Goal: Task Accomplishment & Management: Manage account settings

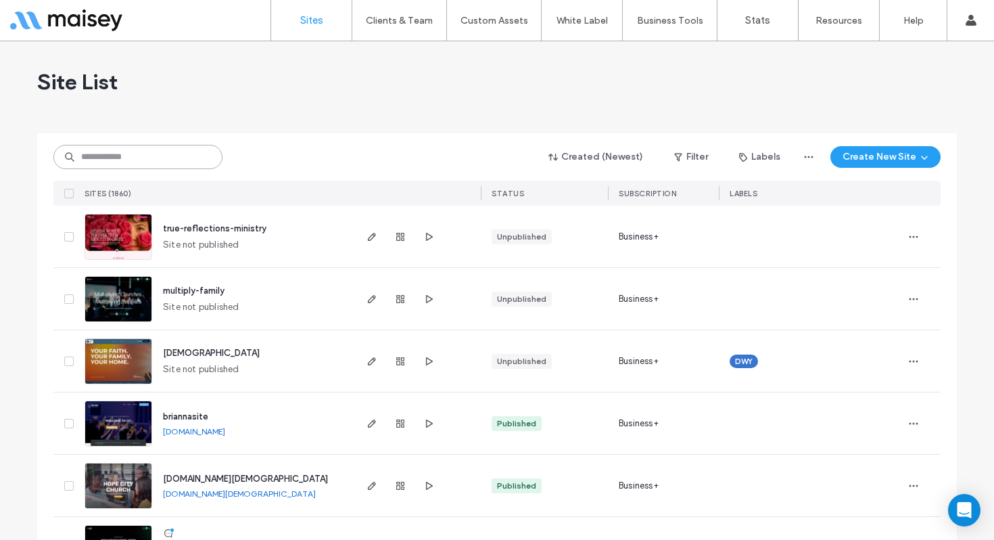
click at [181, 158] on input at bounding box center [137, 157] width 169 height 24
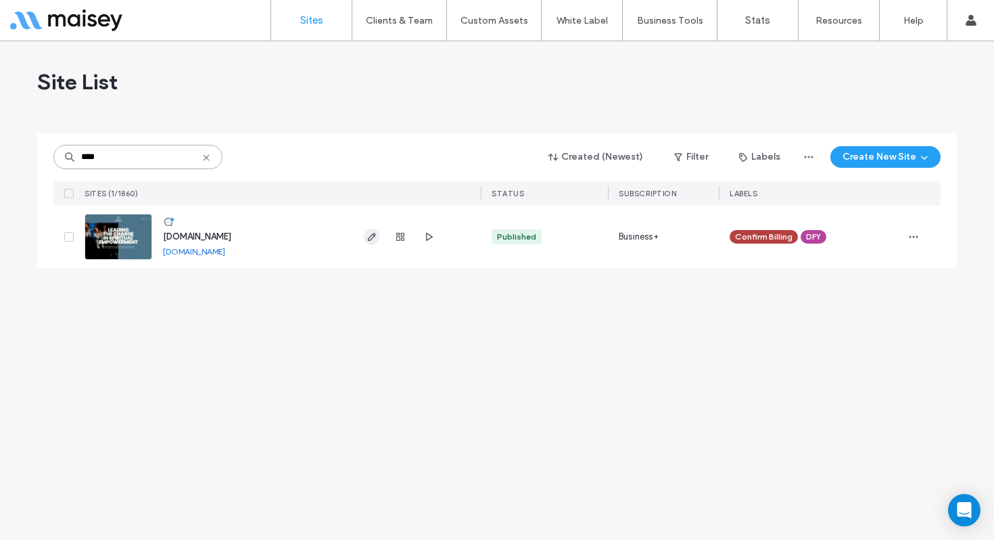
type input "****"
click at [372, 237] on use "button" at bounding box center [372, 237] width 8 height 8
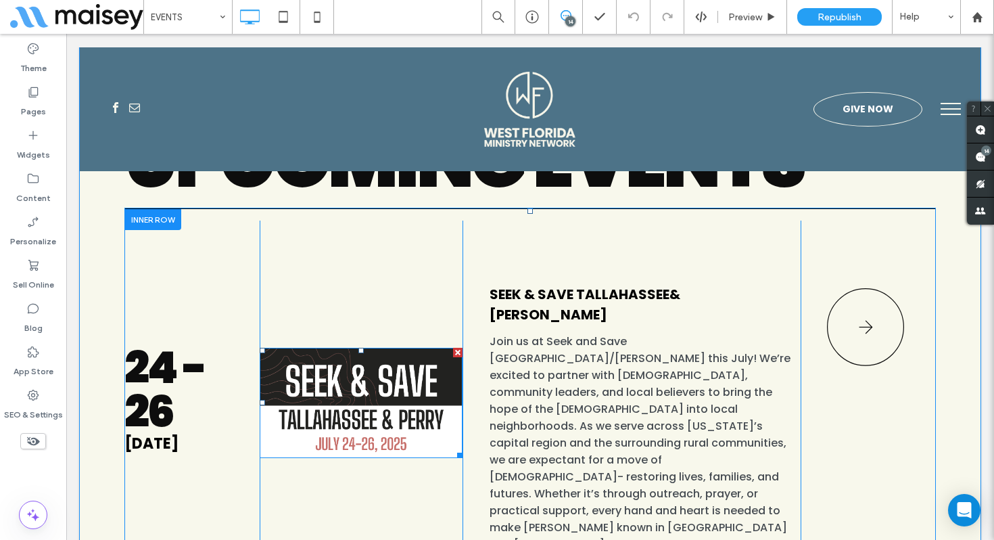
scroll to position [690, 0]
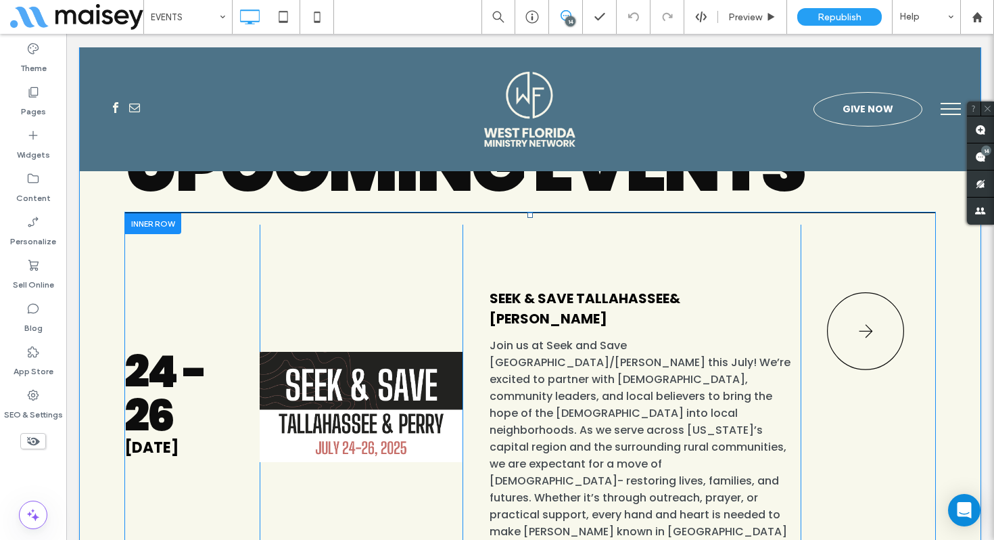
click at [143, 222] on div at bounding box center [152, 223] width 57 height 21
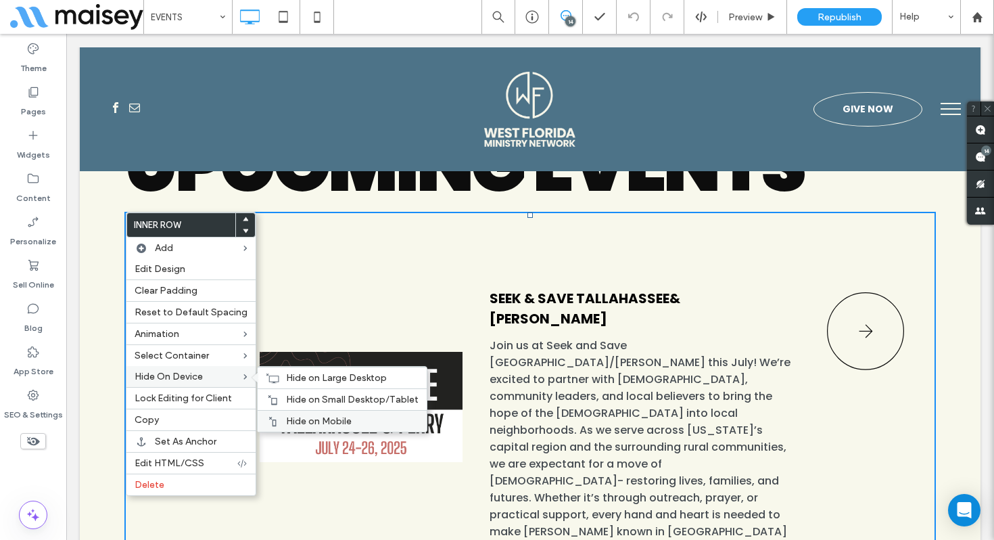
click at [294, 415] on div "Hide on Mobile" at bounding box center [342, 421] width 169 height 22
click at [279, 394] on div "Hide on Small Desktop/Tablet" at bounding box center [342, 399] width 169 height 22
click at [269, 375] on icon at bounding box center [273, 378] width 14 height 11
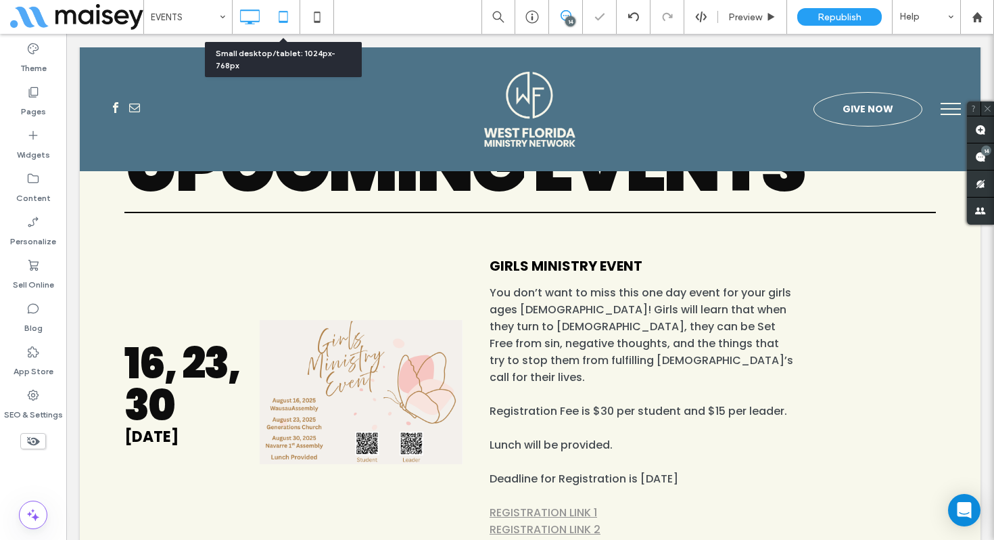
click at [291, 20] on icon at bounding box center [283, 16] width 27 height 27
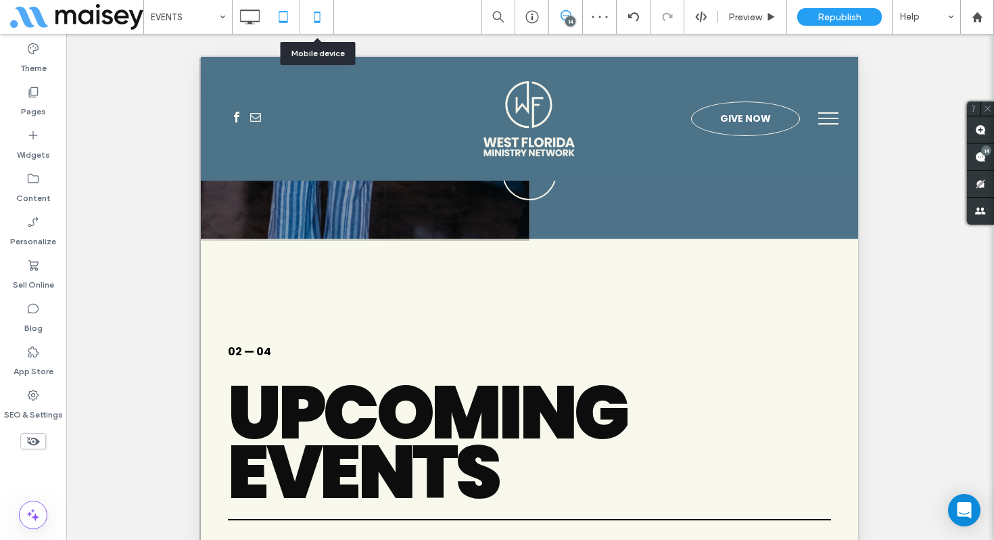
click at [313, 22] on icon at bounding box center [317, 16] width 27 height 27
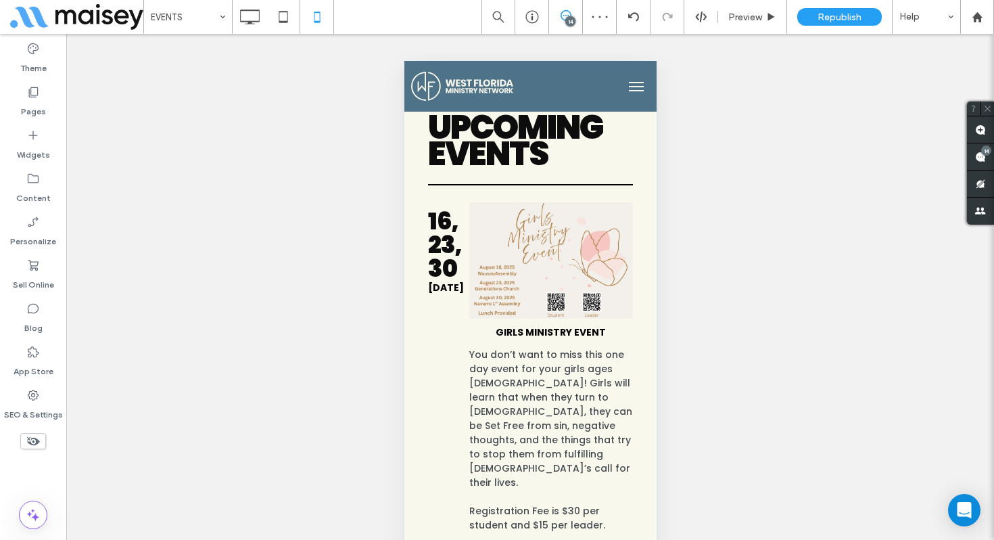
scroll to position [563, 0]
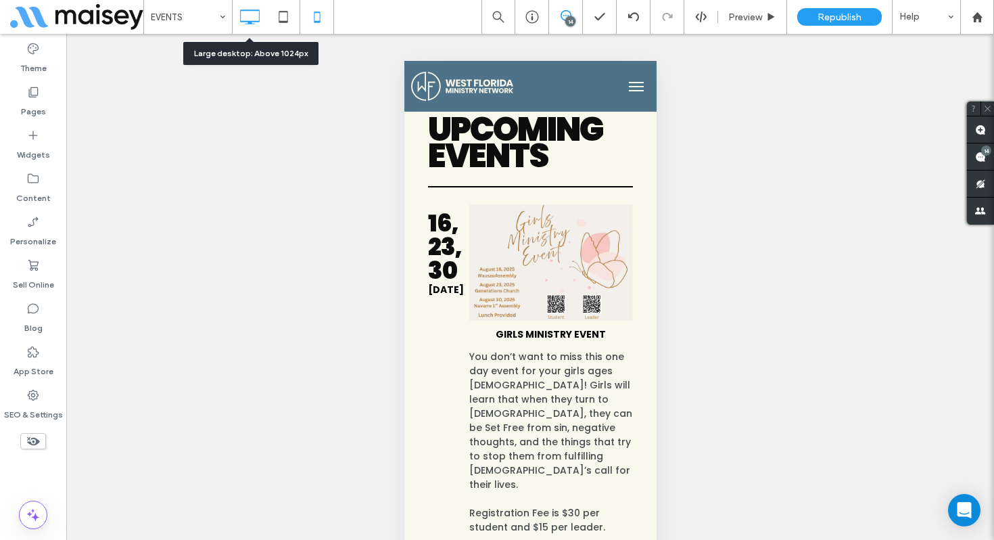
click at [247, 28] on icon at bounding box center [249, 16] width 27 height 27
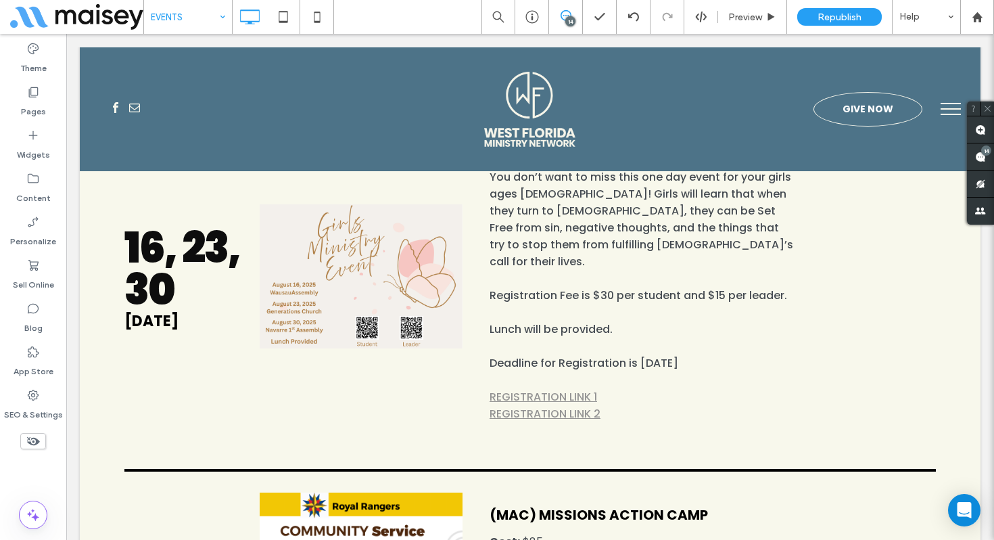
scroll to position [808, 0]
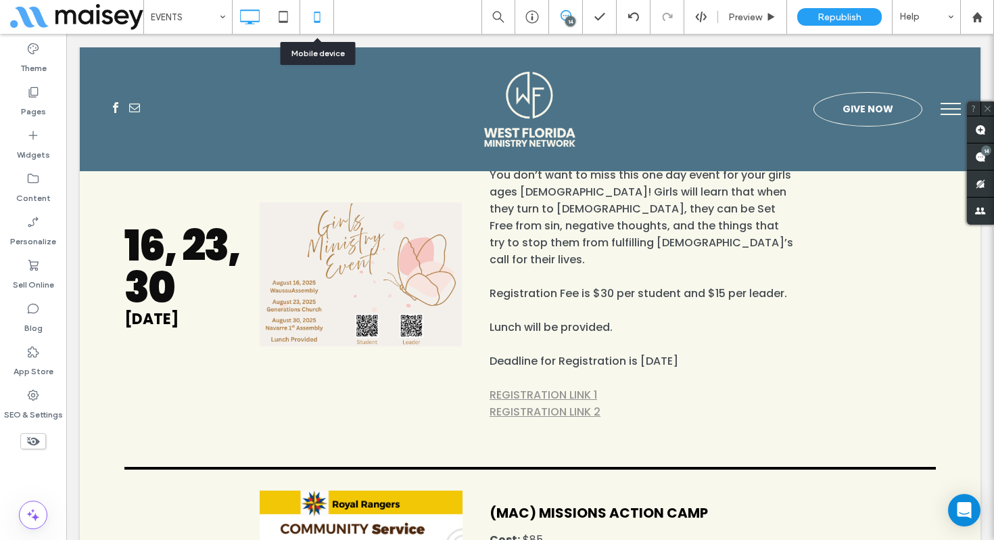
click at [323, 16] on icon at bounding box center [317, 16] width 27 height 27
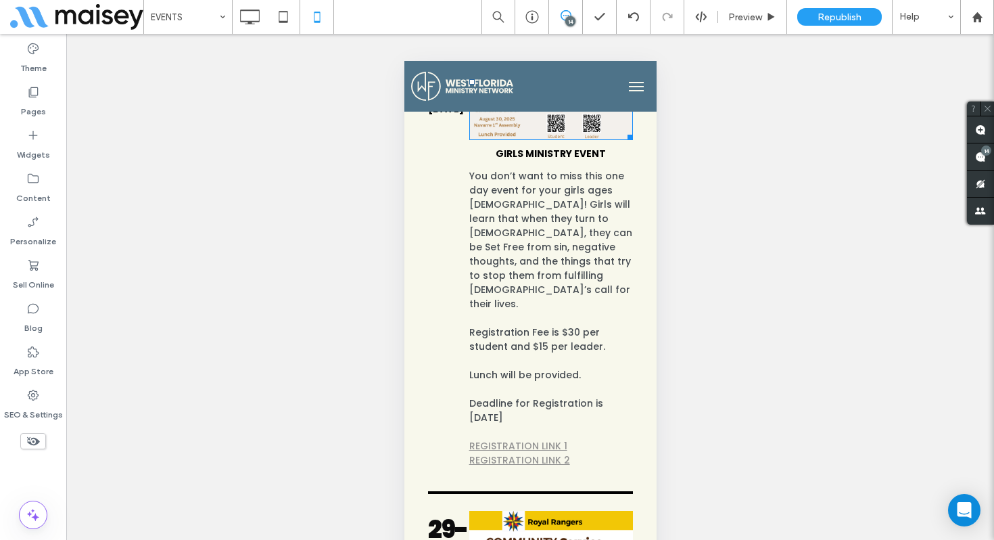
scroll to position [746, 0]
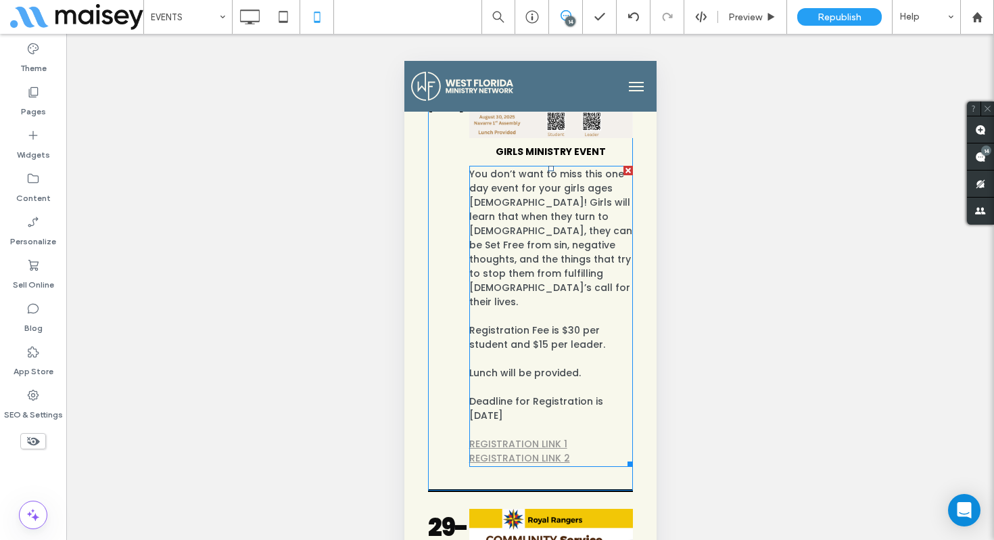
click at [524, 437] on link "REGISTRATION LINK 1" at bounding box center [518, 444] width 98 height 14
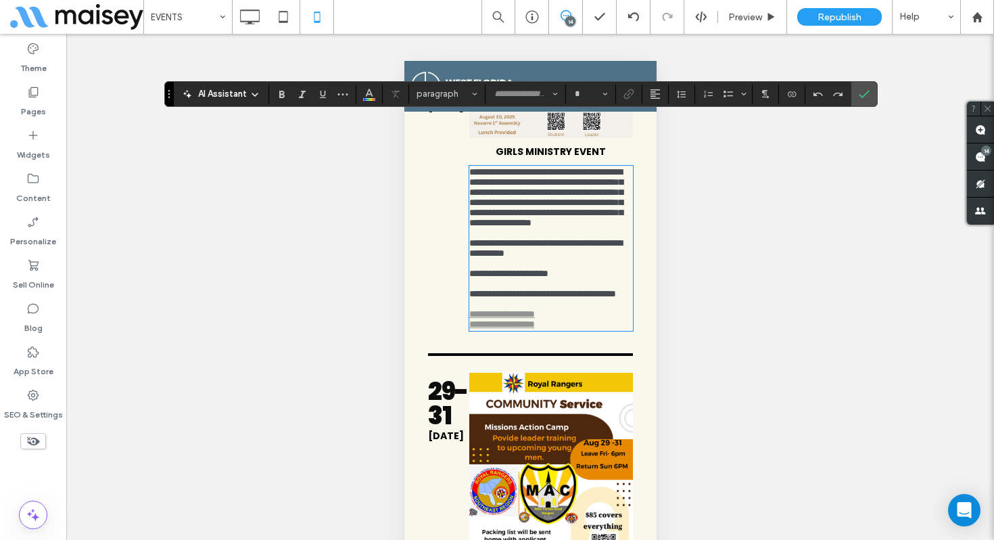
type input "*******"
type input "**"
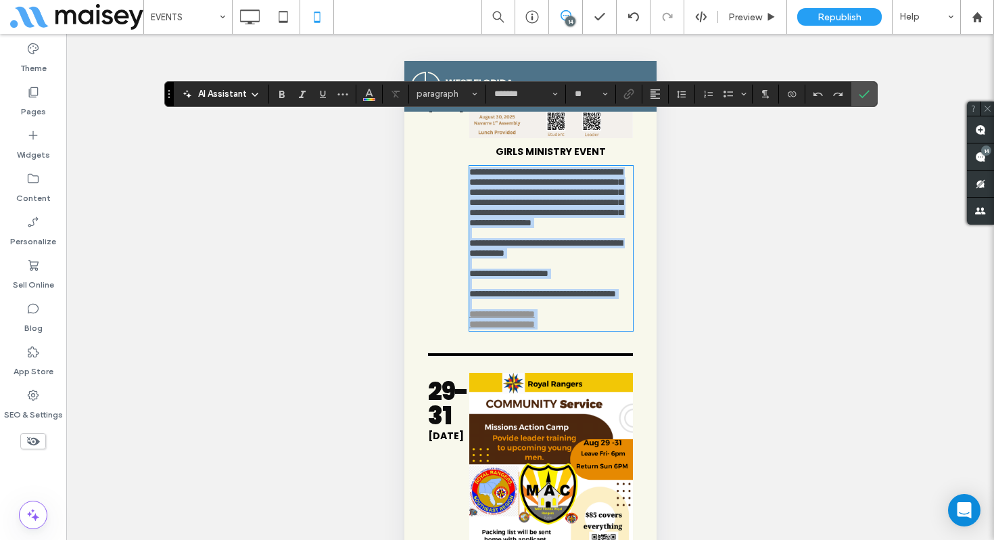
click at [503, 318] on link "**********" at bounding box center [502, 313] width 66 height 9
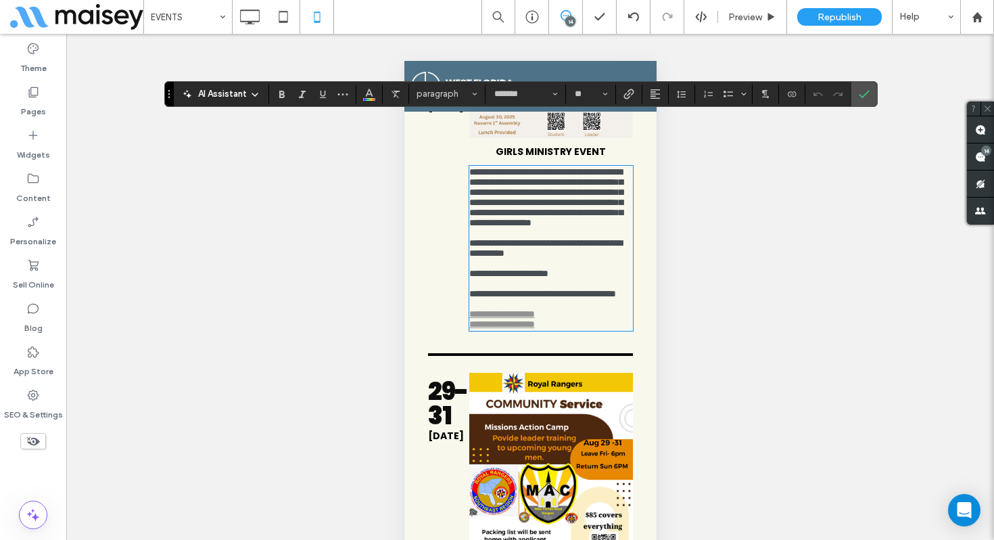
drag, startPoint x: 558, startPoint y: 351, endPoint x: 567, endPoint y: 351, distance: 8.8
click at [534, 318] on link "**********" at bounding box center [502, 313] width 66 height 9
click at [863, 90] on icon "Confirm" at bounding box center [864, 94] width 11 height 11
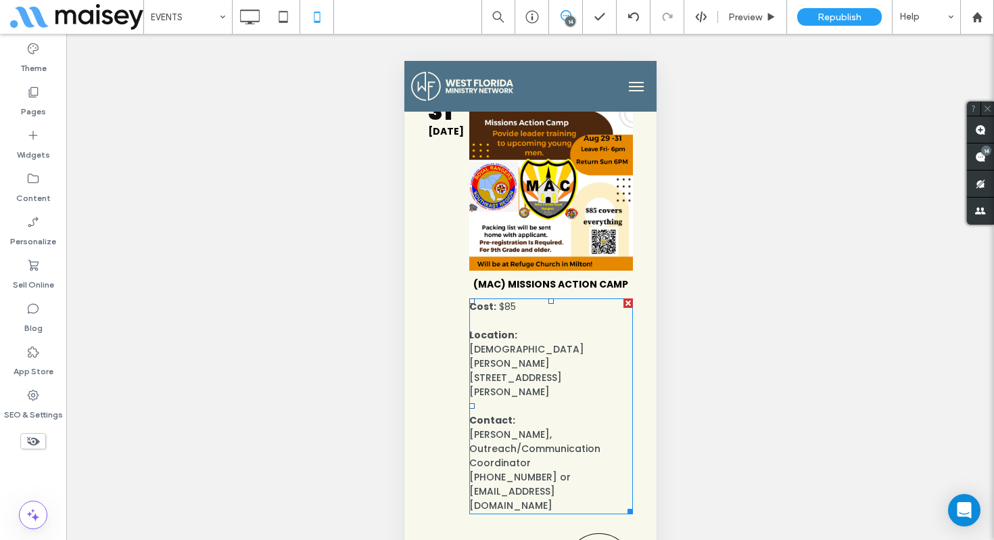
scroll to position [1200, 0]
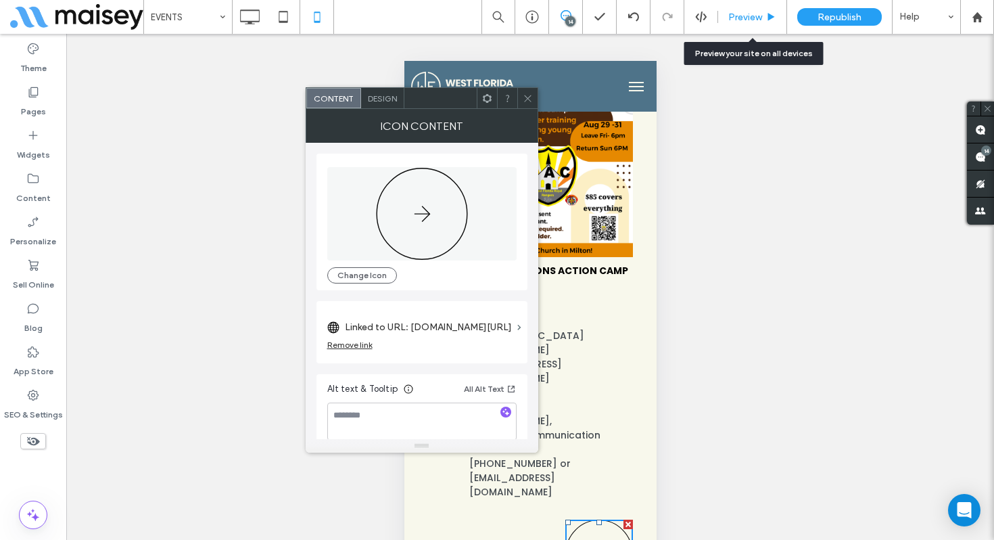
click at [738, 22] on span "Preview" at bounding box center [745, 16] width 34 height 11
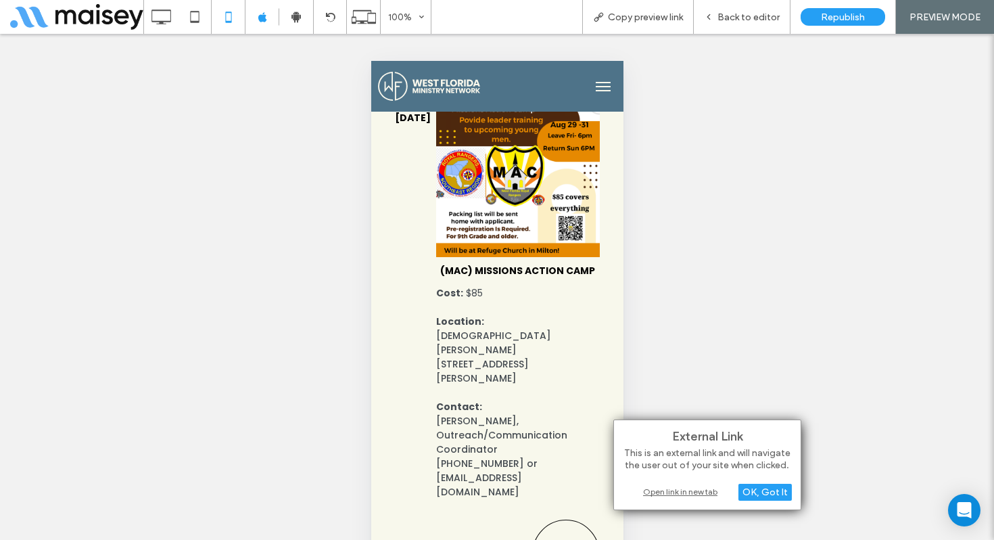
click at [692, 490] on div "Open link in new tab" at bounding box center [707, 491] width 169 height 14
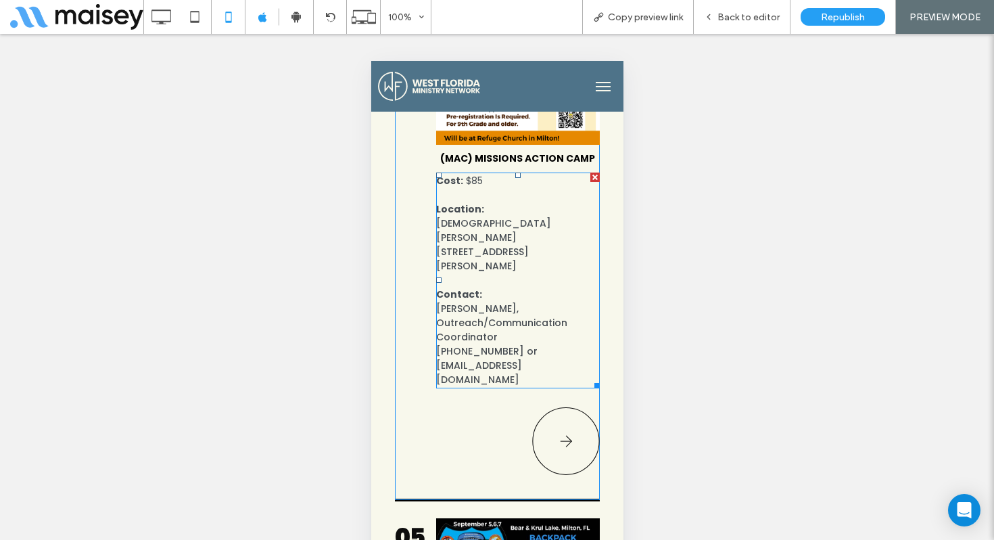
scroll to position [1308, 0]
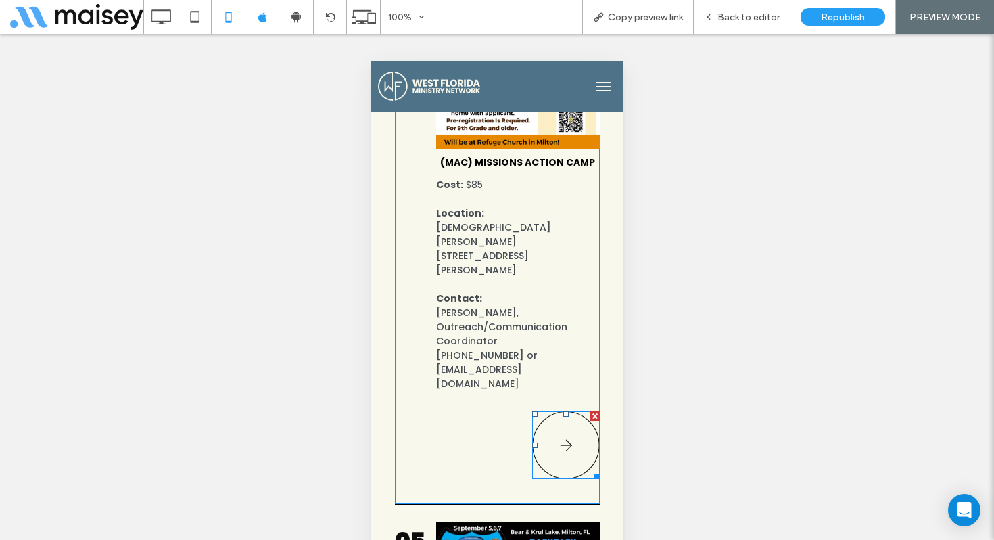
click at [550, 411] on icon at bounding box center [565, 445] width 68 height 68
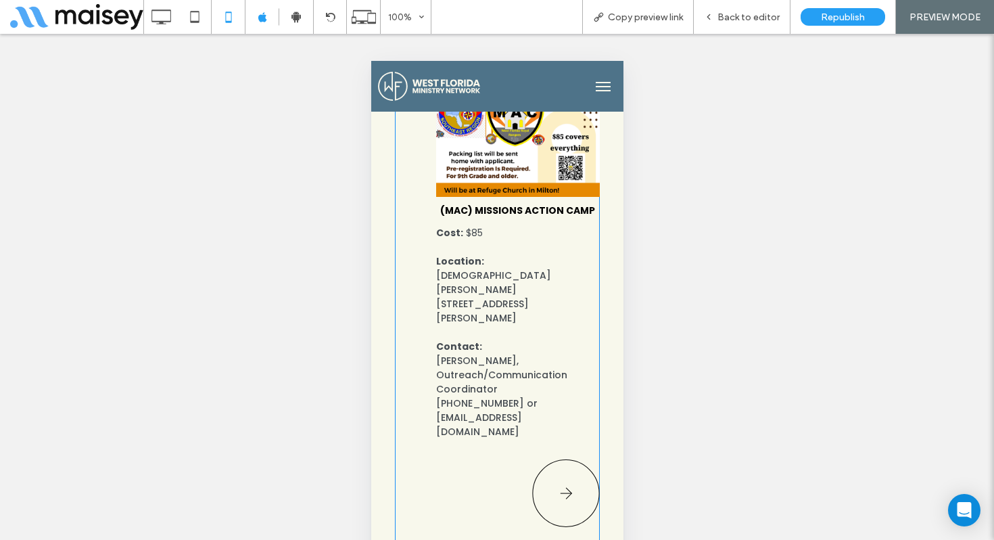
scroll to position [1275, 0]
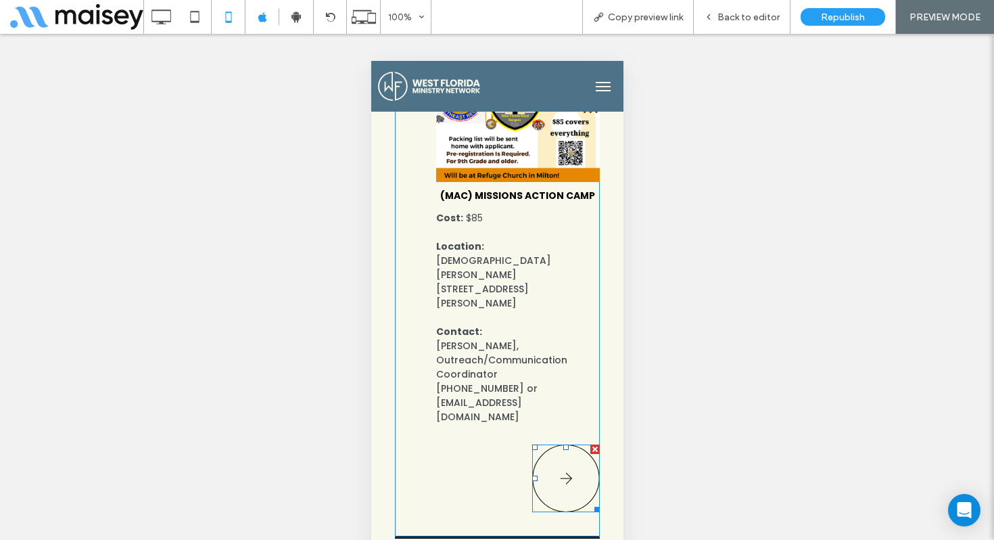
click at [550, 444] on icon at bounding box center [565, 478] width 68 height 68
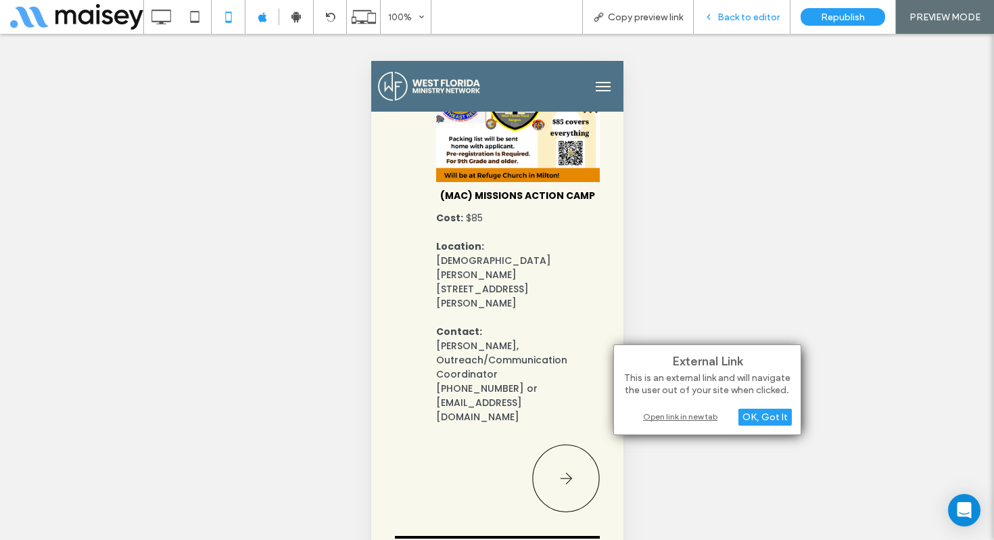
click at [732, 18] on span "Back to editor" at bounding box center [748, 16] width 62 height 11
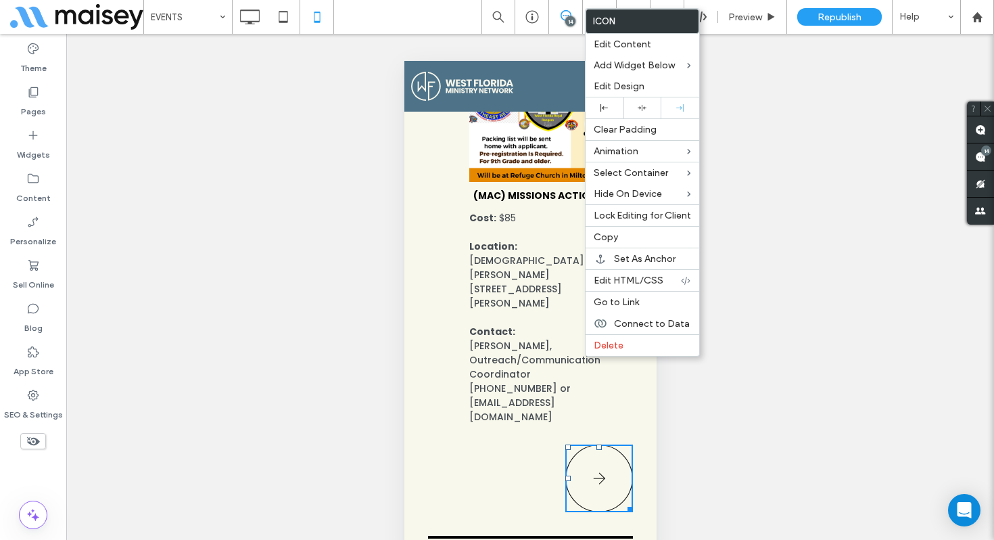
click at [575, 444] on icon at bounding box center [599, 478] width 68 height 68
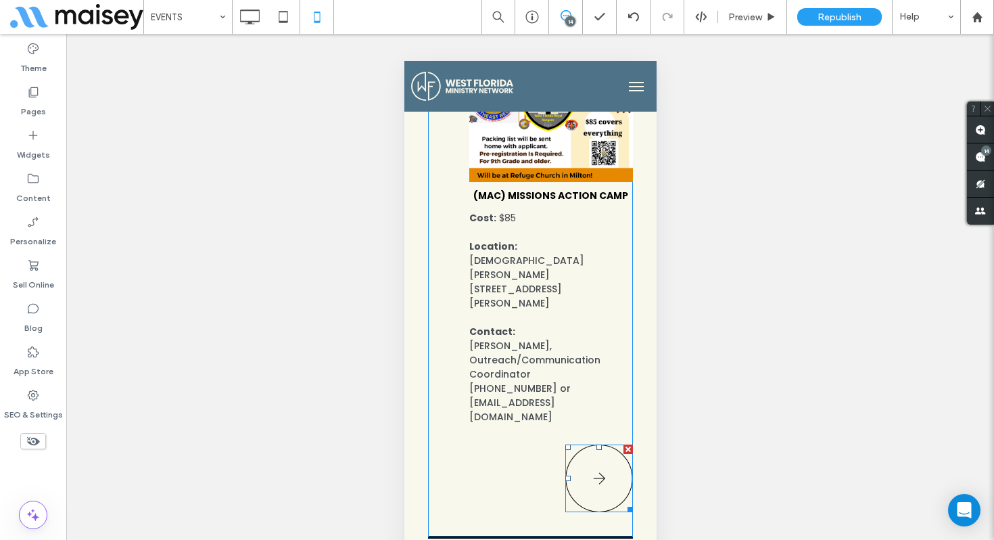
click at [575, 444] on icon at bounding box center [599, 478] width 68 height 68
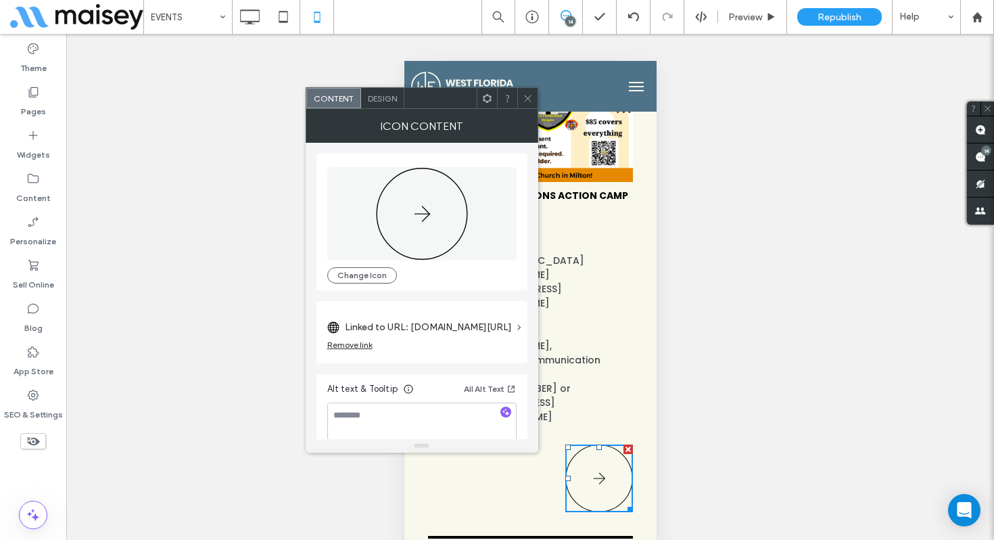
click at [442, 329] on label "Linked to URL: tithe.ly/event-registration/#/9798897" at bounding box center [428, 326] width 167 height 25
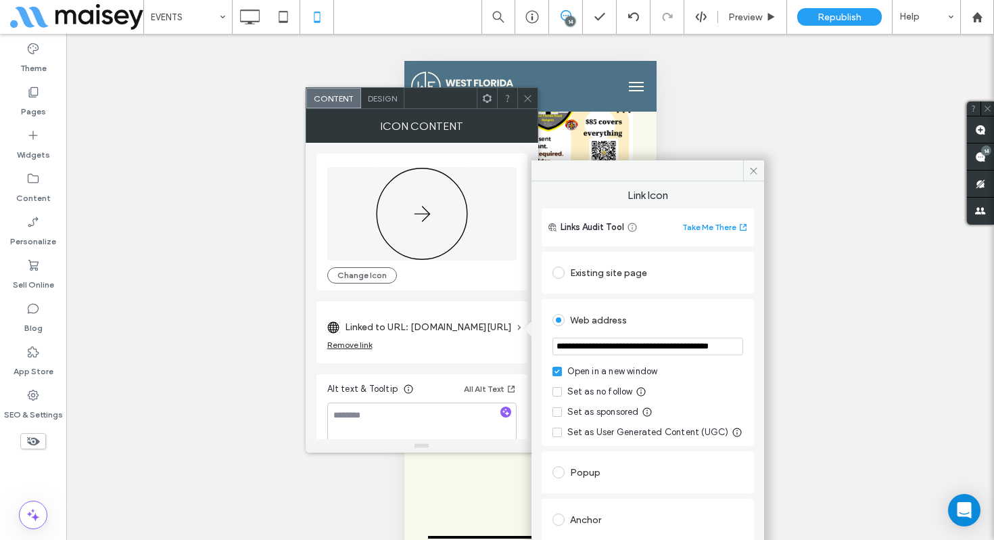
click at [599, 342] on input "**********" at bounding box center [647, 346] width 191 height 18
click at [527, 93] on span at bounding box center [528, 98] width 10 height 20
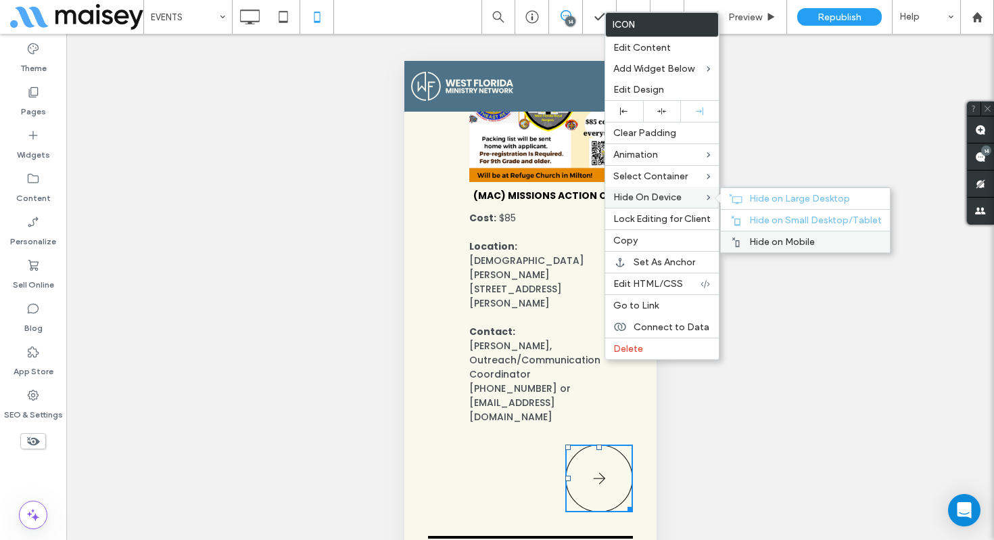
click at [773, 239] on span "Hide on Mobile" at bounding box center [782, 241] width 66 height 11
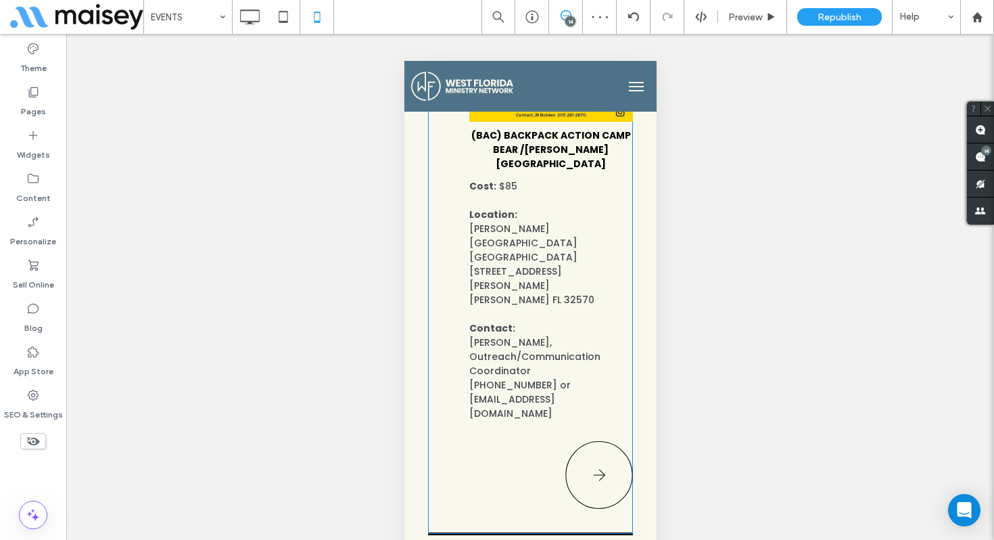
scroll to position [1826, 0]
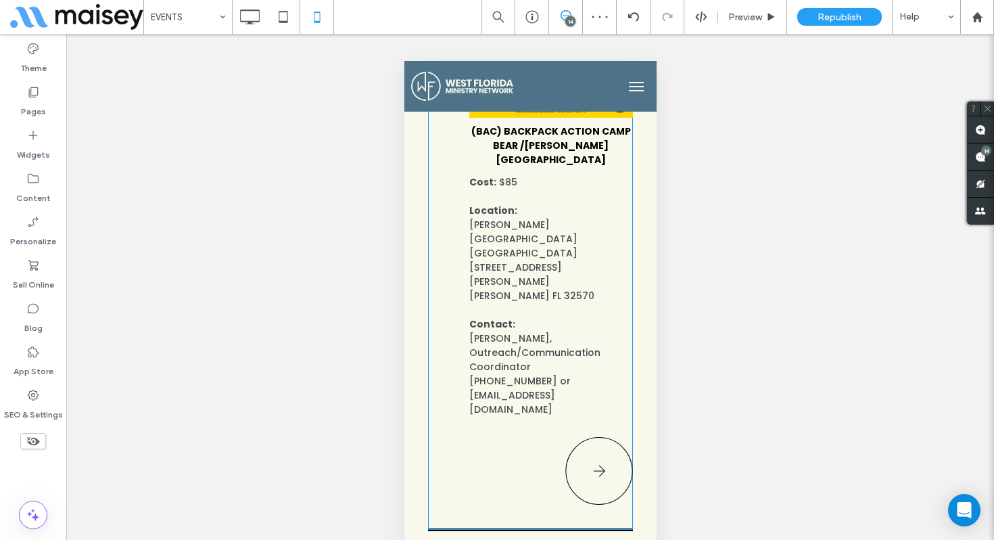
click at [545, 423] on div "Click To Paste" at bounding box center [529, 467] width 205 height 88
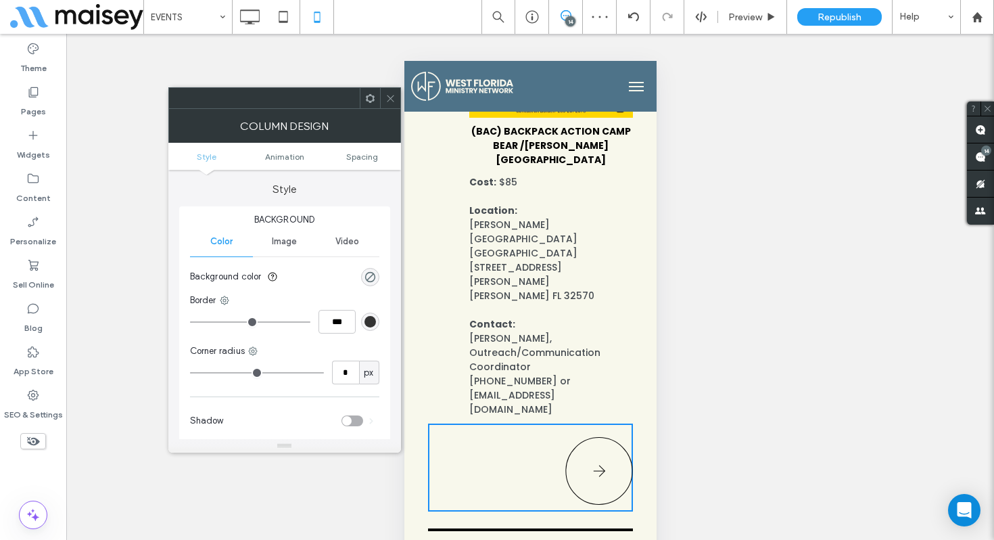
click at [596, 437] on icon at bounding box center [599, 471] width 68 height 68
click at [387, 101] on icon at bounding box center [390, 98] width 10 height 10
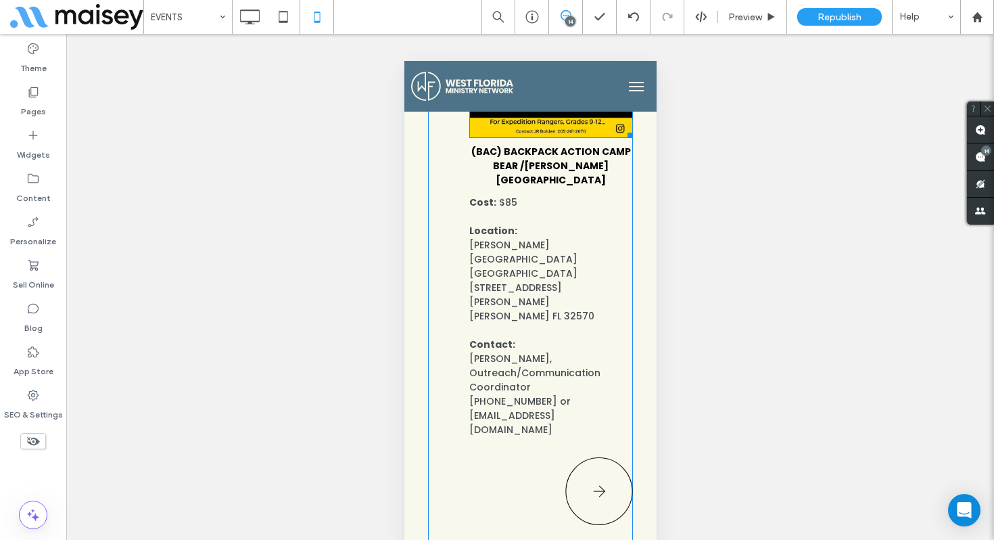
scroll to position [1820, 0]
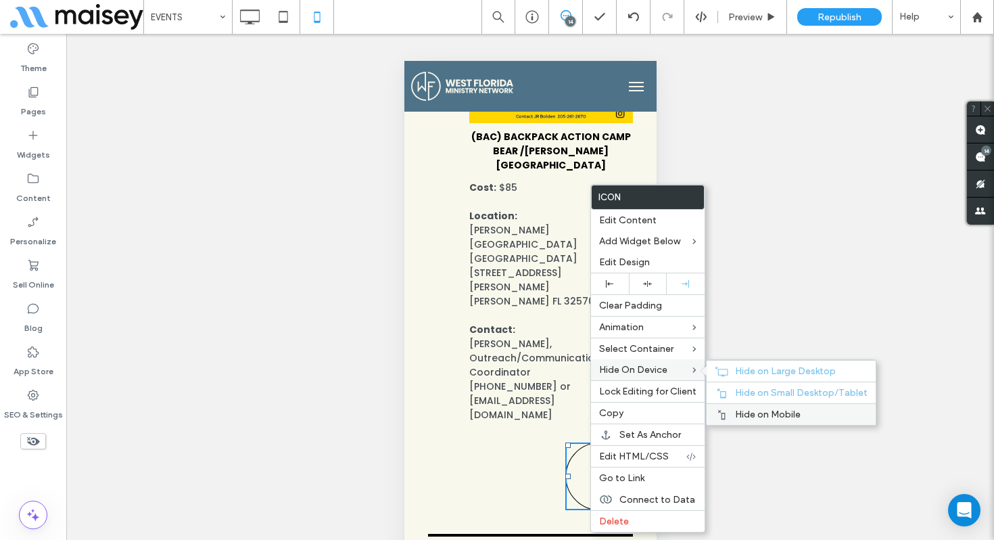
click at [741, 412] on span "Hide on Mobile" at bounding box center [768, 413] width 66 height 11
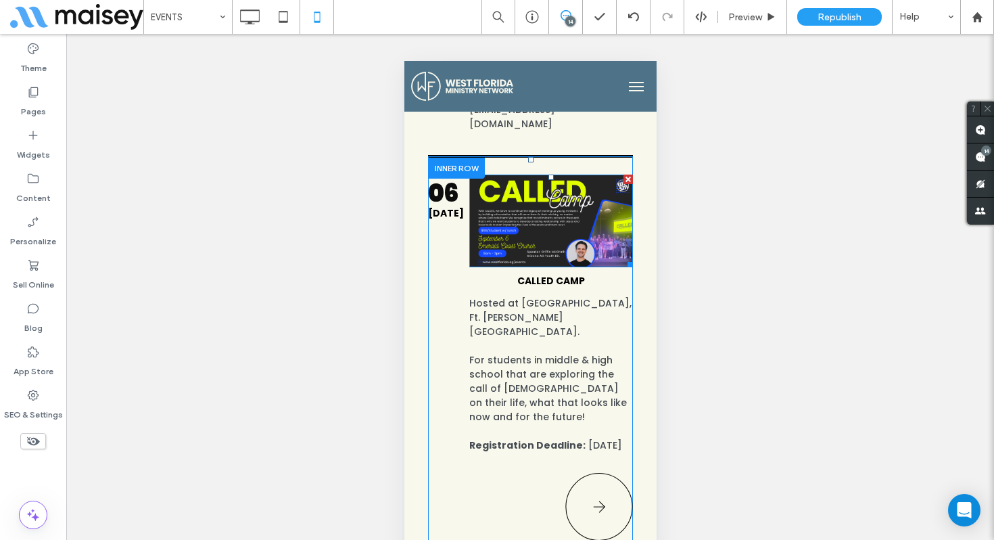
scroll to position [2178, 0]
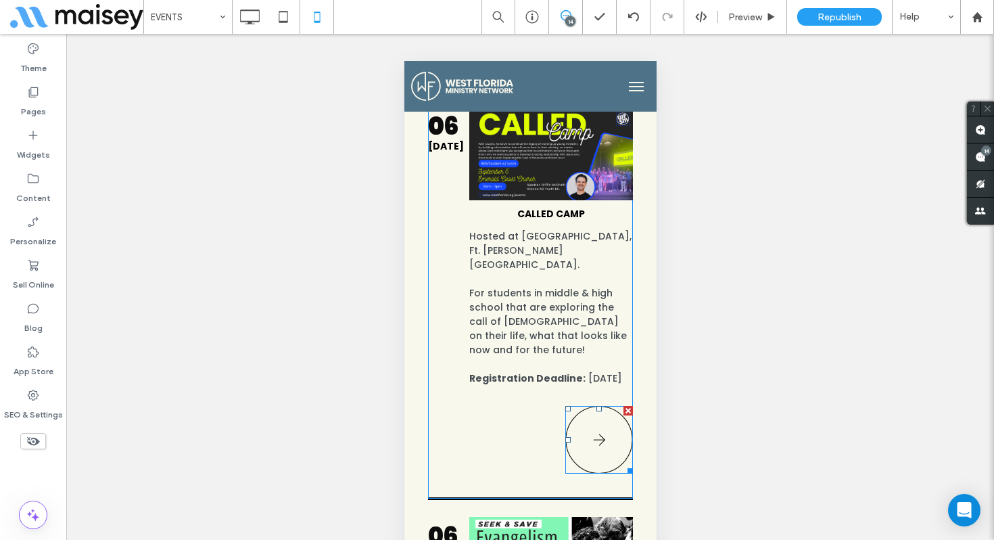
click at [609, 406] on icon at bounding box center [599, 440] width 68 height 68
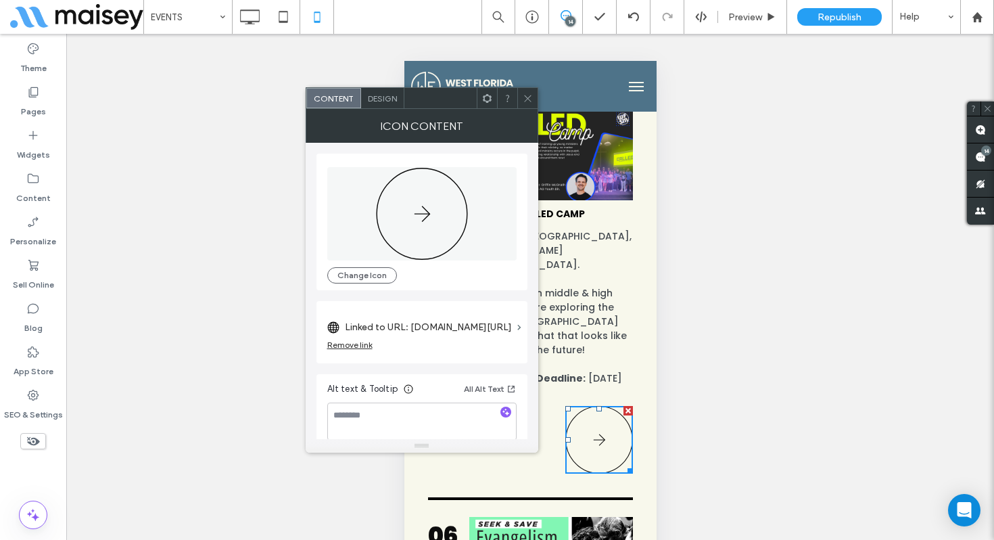
click at [439, 329] on label "Linked to URL: tithe.ly/event-registration/#/9798897" at bounding box center [428, 326] width 167 height 25
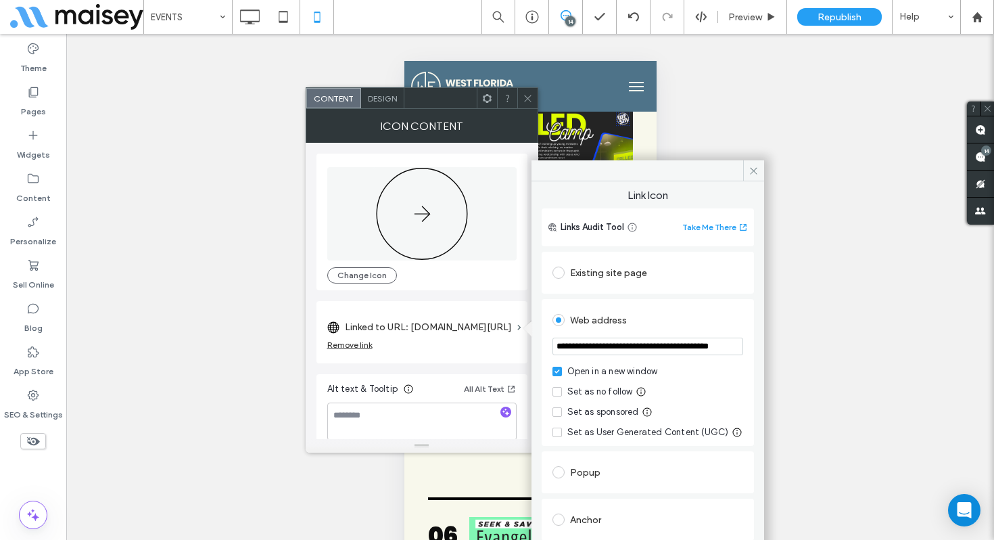
click at [636, 346] on input "**********" at bounding box center [647, 346] width 191 height 18
drag, startPoint x: 636, startPoint y: 346, endPoint x: 777, endPoint y: 344, distance: 140.7
click at [777, 344] on body ".wqwq-1{fill:#231f20;} .cls-1q, .cls-2q { fill-rule: evenodd; } .cls-2q { fill:…" at bounding box center [497, 270] width 994 height 540
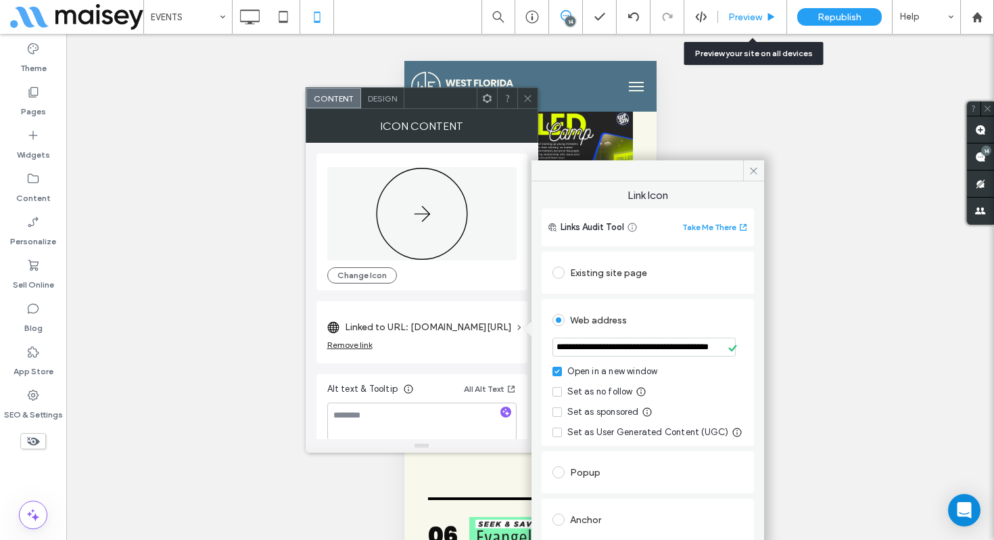
click at [734, 23] on div "Preview" at bounding box center [752, 17] width 69 height 34
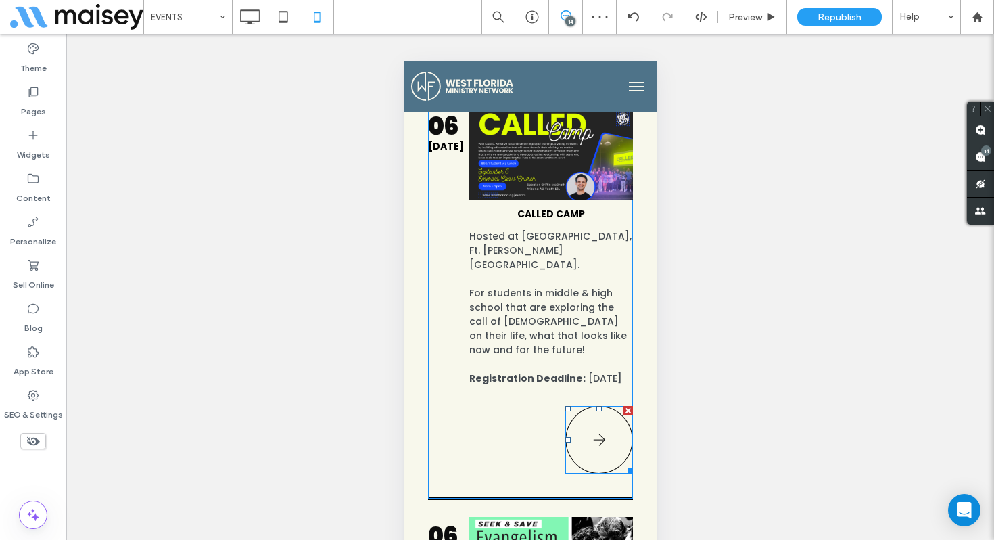
click at [582, 406] on icon at bounding box center [599, 440] width 68 height 68
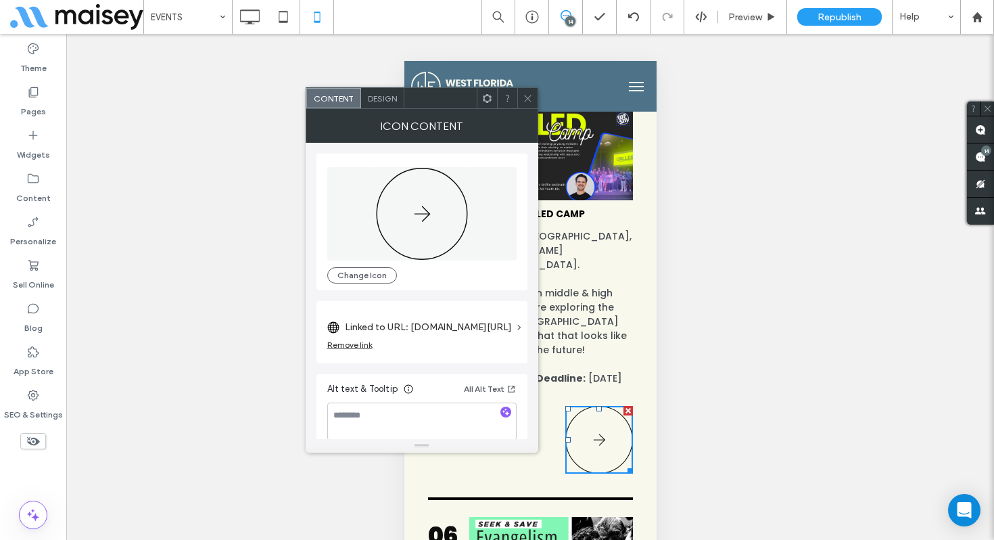
click at [523, 100] on icon at bounding box center [528, 98] width 10 height 10
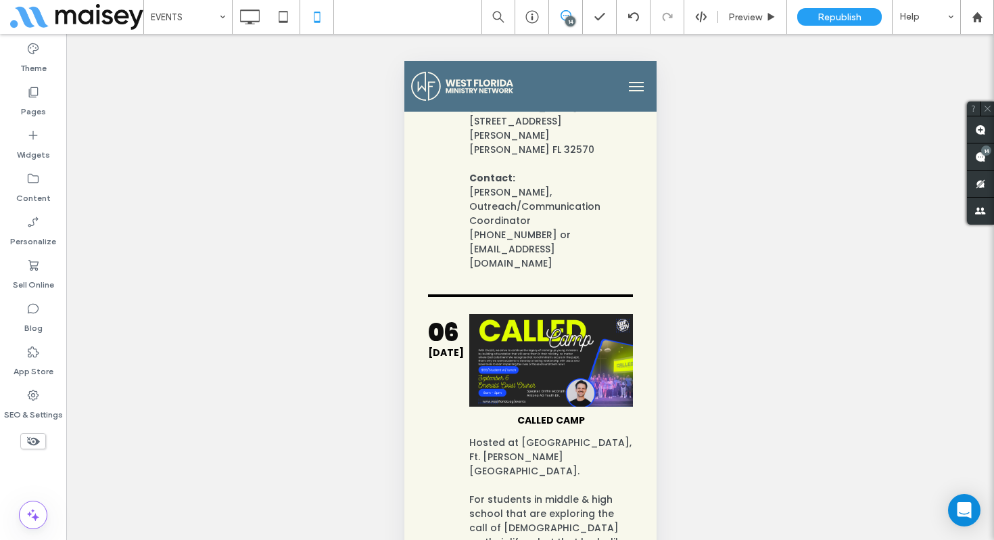
scroll to position [3, 0]
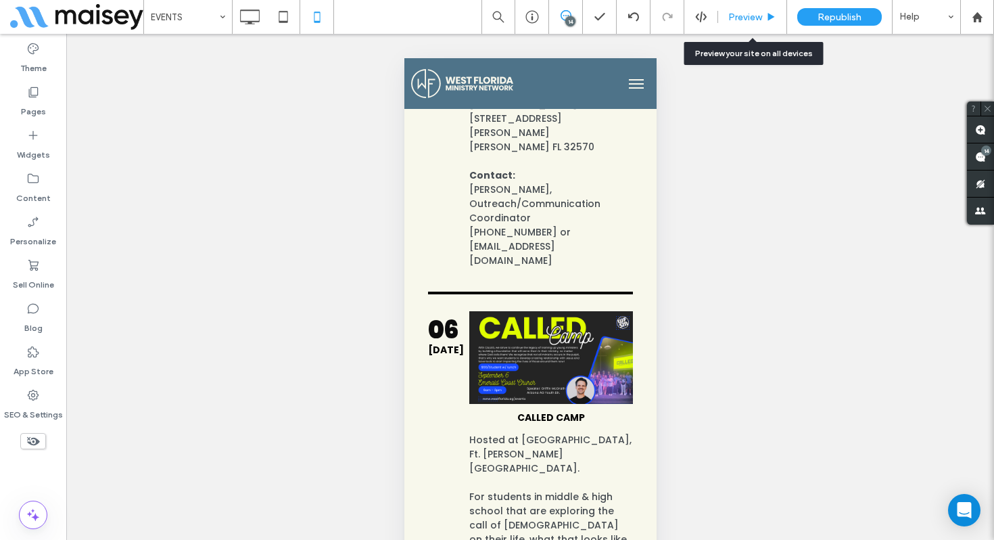
click at [742, 11] on span "Preview" at bounding box center [745, 16] width 34 height 11
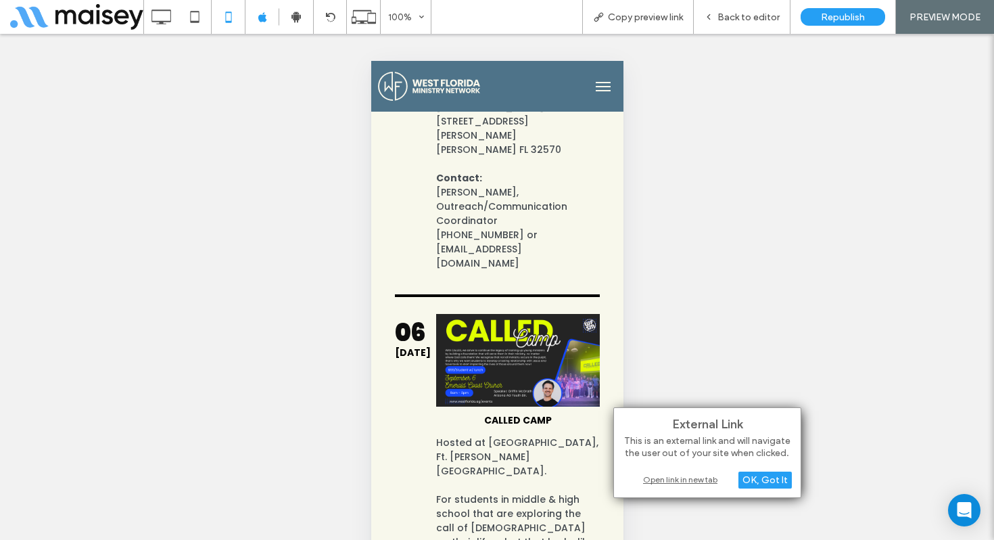
click at [698, 482] on div "Open link in new tab" at bounding box center [707, 479] width 169 height 14
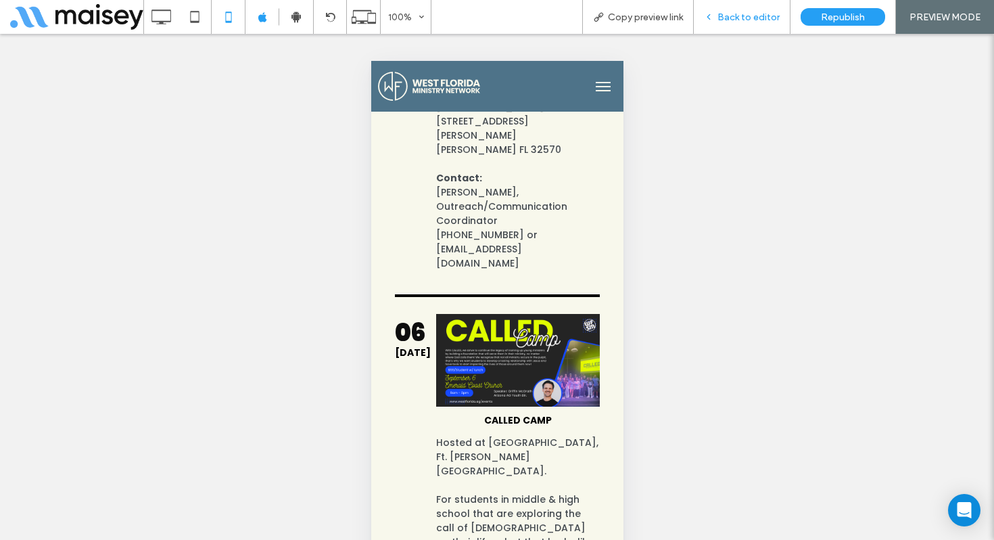
click at [762, 20] on span "Back to editor" at bounding box center [748, 16] width 62 height 11
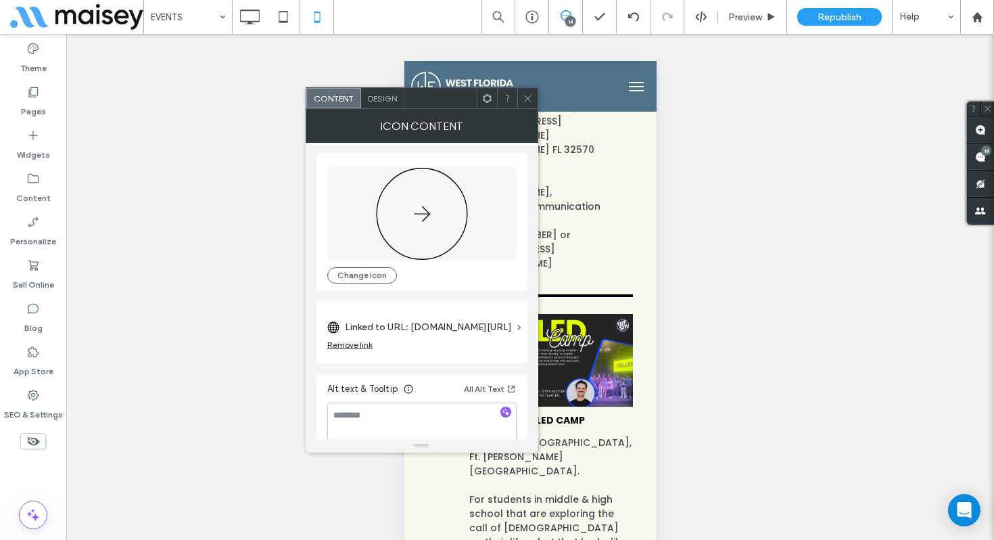
click at [446, 322] on label "Linked to URL: tithe.ly/event-registration/#/9798897" at bounding box center [428, 326] width 167 height 25
click at [478, 323] on label "Linked to URL: tithe.ly/event-registration/#/9798897" at bounding box center [428, 326] width 167 height 25
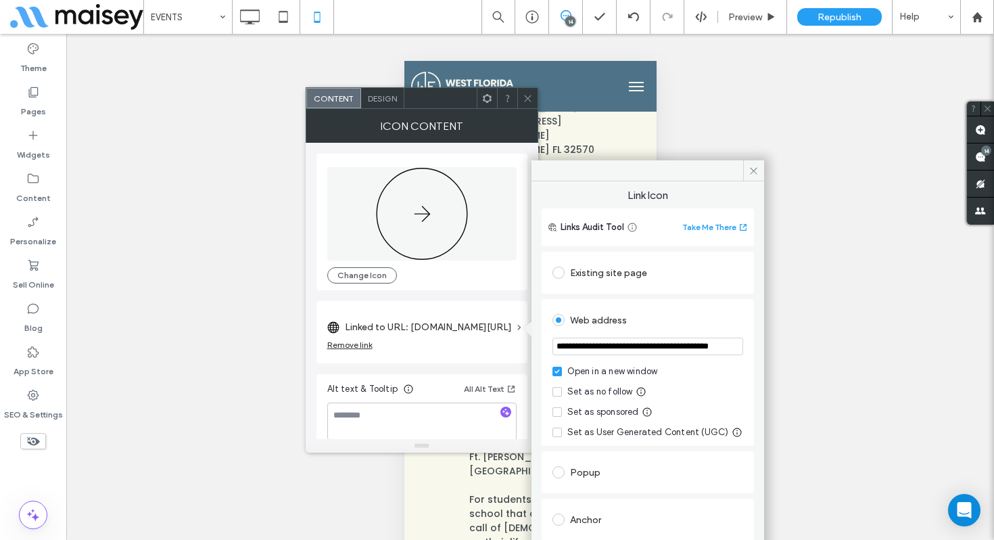
click at [592, 349] on input "**********" at bounding box center [647, 346] width 191 height 18
click at [592, 346] on input "**********" at bounding box center [647, 346] width 191 height 18
paste input "**********"
type input "**********"
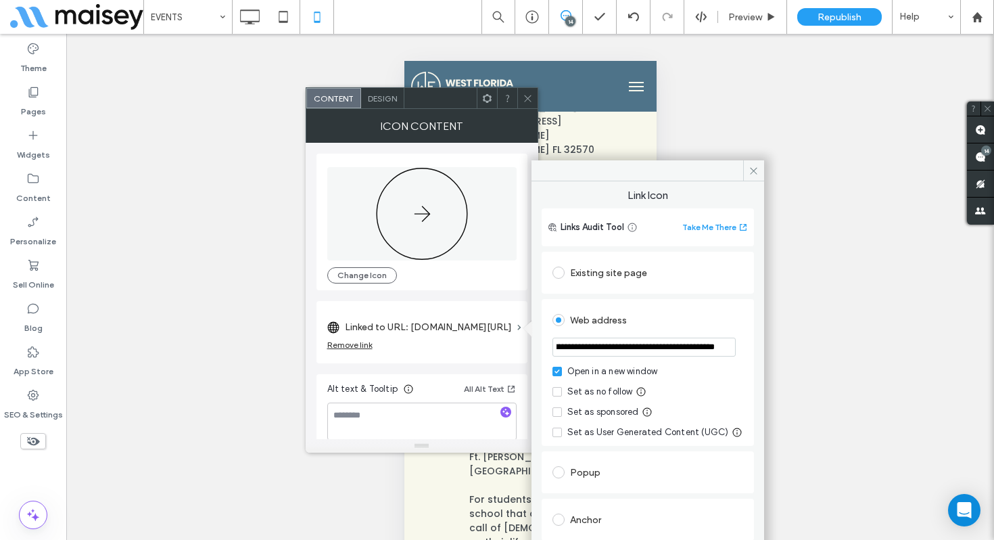
scroll to position [0, 0]
click at [528, 99] on use at bounding box center [527, 98] width 7 height 7
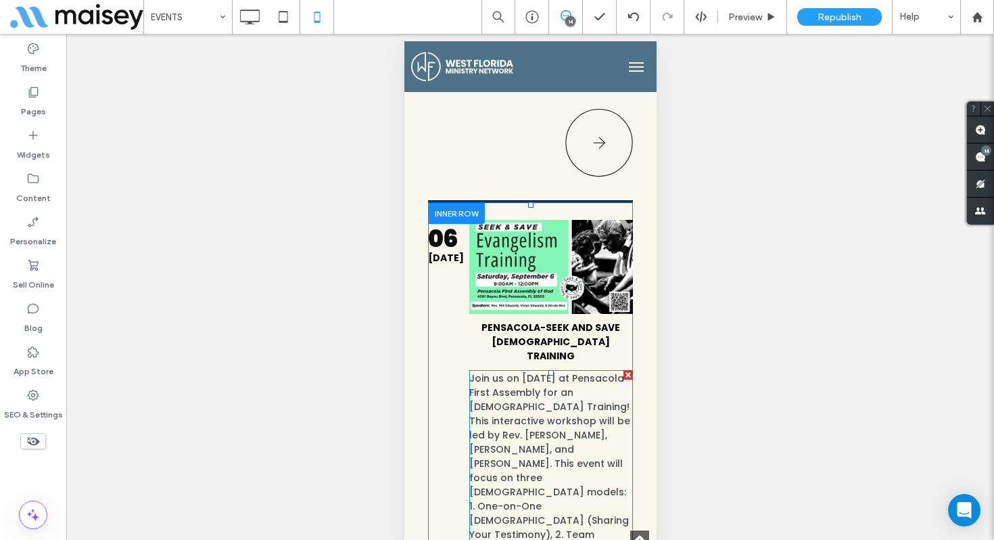
scroll to position [2468, 0]
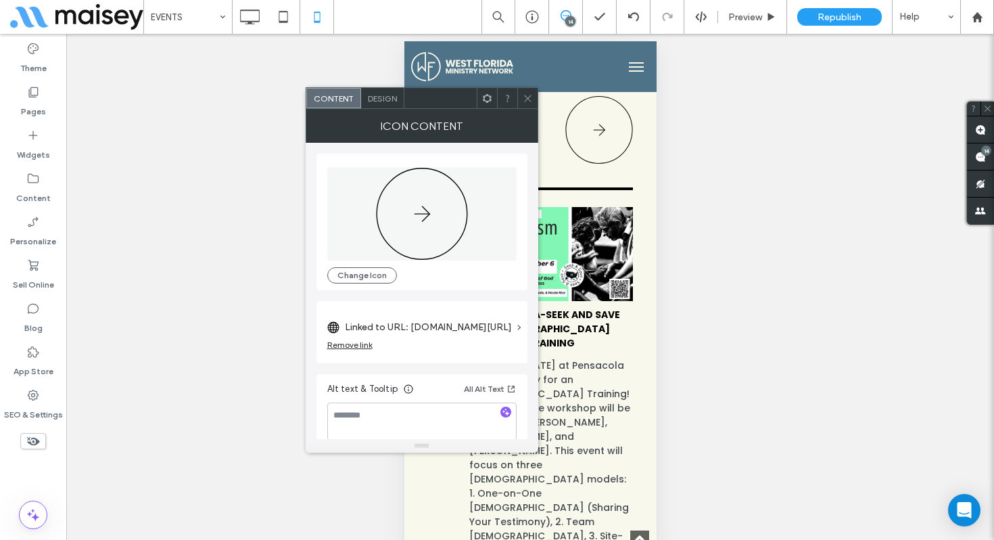
click at [460, 327] on label "Linked to URL: tithe.ly/event-registration/#/9804799" at bounding box center [428, 326] width 167 height 25
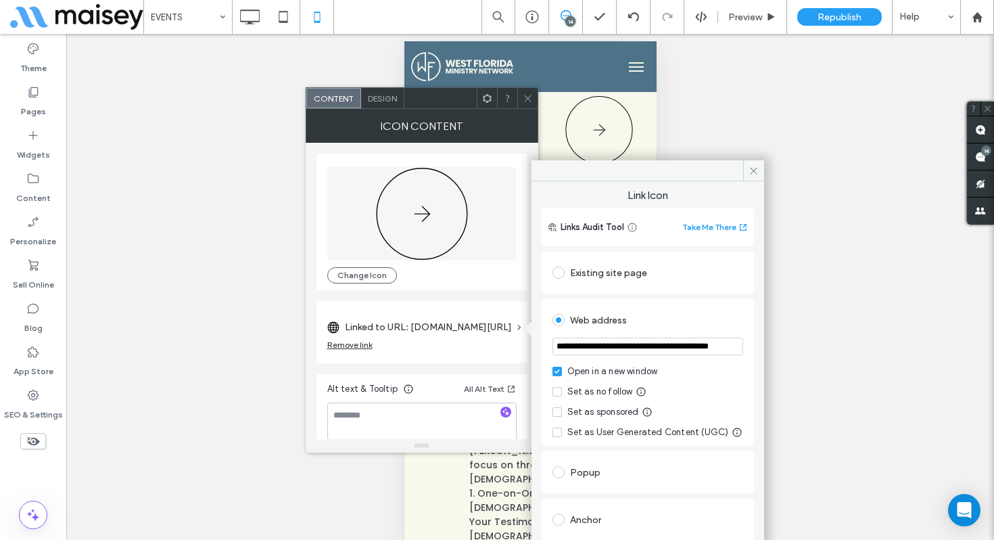
scroll to position [0, 28]
drag, startPoint x: 654, startPoint y: 348, endPoint x: 769, endPoint y: 354, distance: 115.1
click at [769, 354] on body ".wqwq-1{fill:#231f20;} .cls-1q, .cls-2q { fill-rule: evenodd; } .cls-2q { fill:…" at bounding box center [497, 270] width 994 height 540
click at [535, 102] on div at bounding box center [527, 98] width 20 height 20
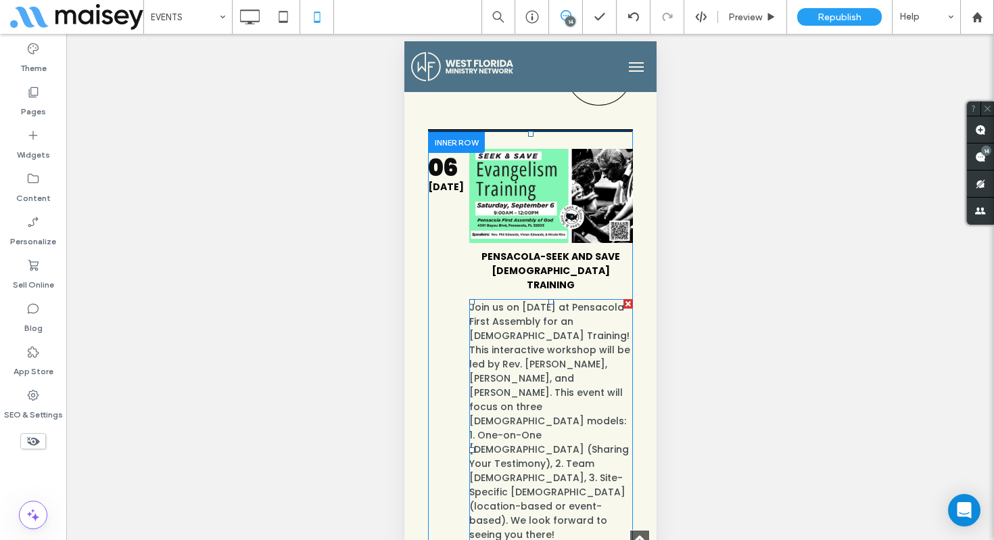
scroll to position [2537, 0]
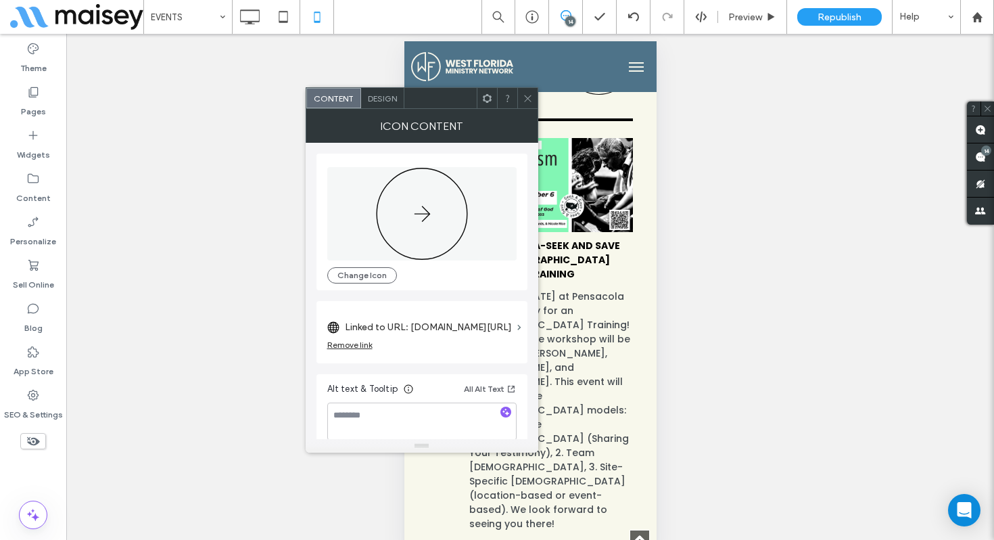
click at [452, 323] on label "Linked to URL: tithe.ly/event-registration/#/9804799" at bounding box center [428, 326] width 167 height 25
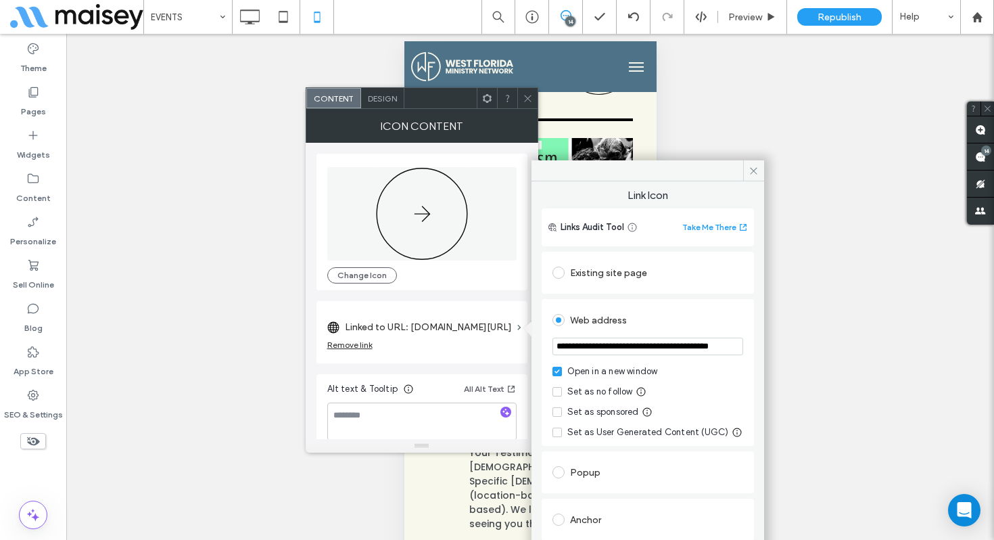
click at [584, 342] on input "**********" at bounding box center [647, 346] width 191 height 18
paste input "url"
type input "**********"
click at [527, 101] on icon at bounding box center [528, 98] width 10 height 10
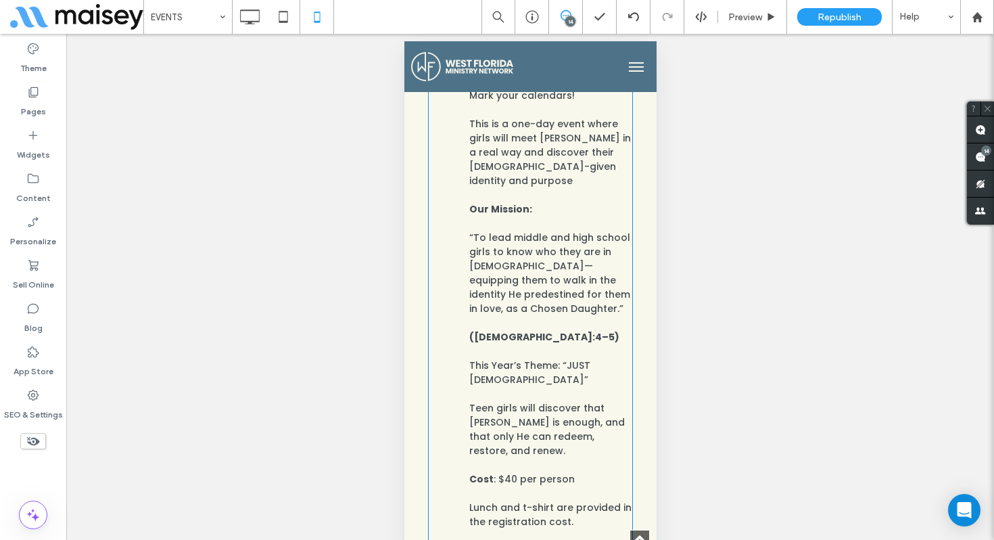
scroll to position [3390, 0]
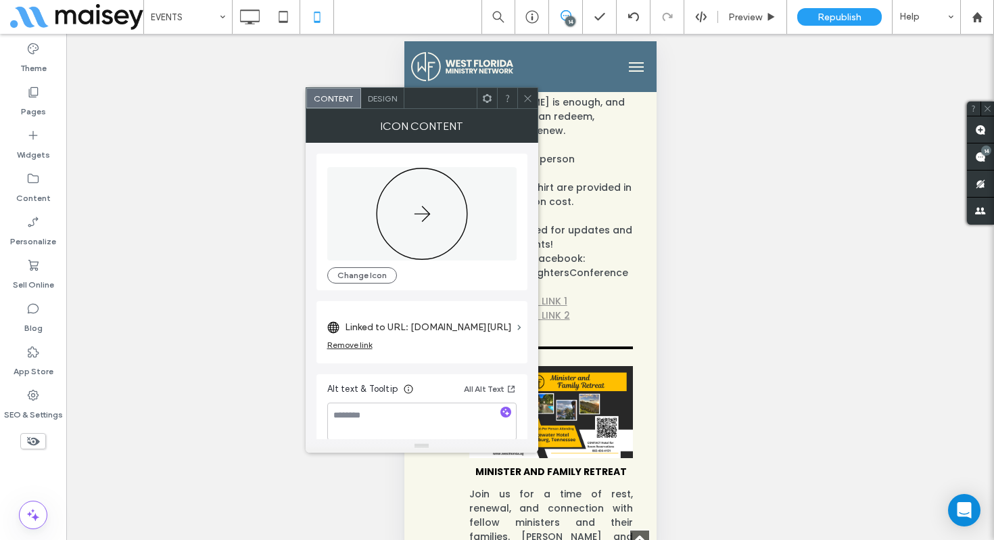
click at [479, 318] on label "Linked to URL: tithe.ly/event-registration/#/9968985" at bounding box center [428, 326] width 167 height 25
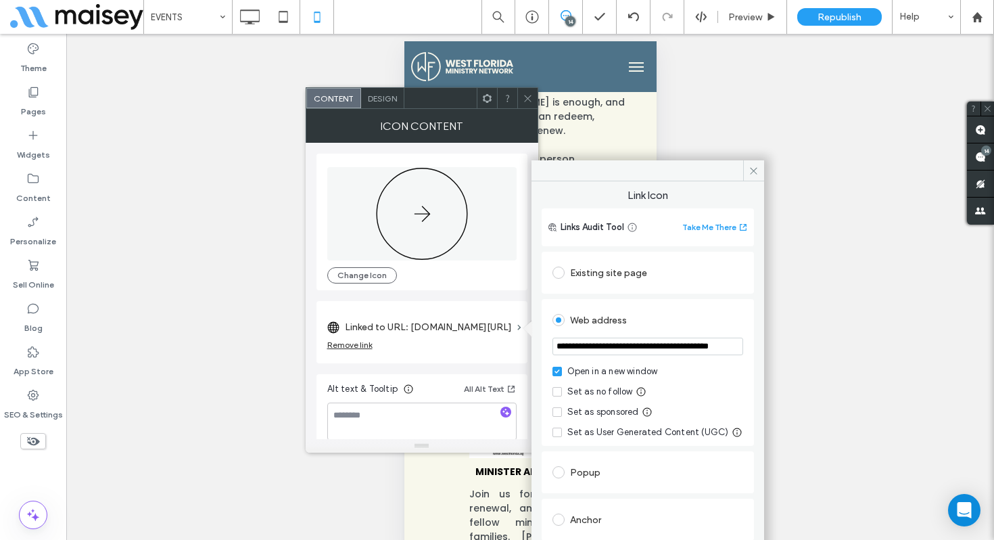
scroll to position [0, 27]
drag, startPoint x: 619, startPoint y: 346, endPoint x: 765, endPoint y: 356, distance: 147.0
click at [765, 356] on body ".wqwq-1{fill:#231f20;} .cls-1q, .cls-2q { fill-rule: evenodd; } .cls-2q { fill:…" at bounding box center [497, 270] width 994 height 540
click at [527, 97] on icon at bounding box center [528, 98] width 10 height 10
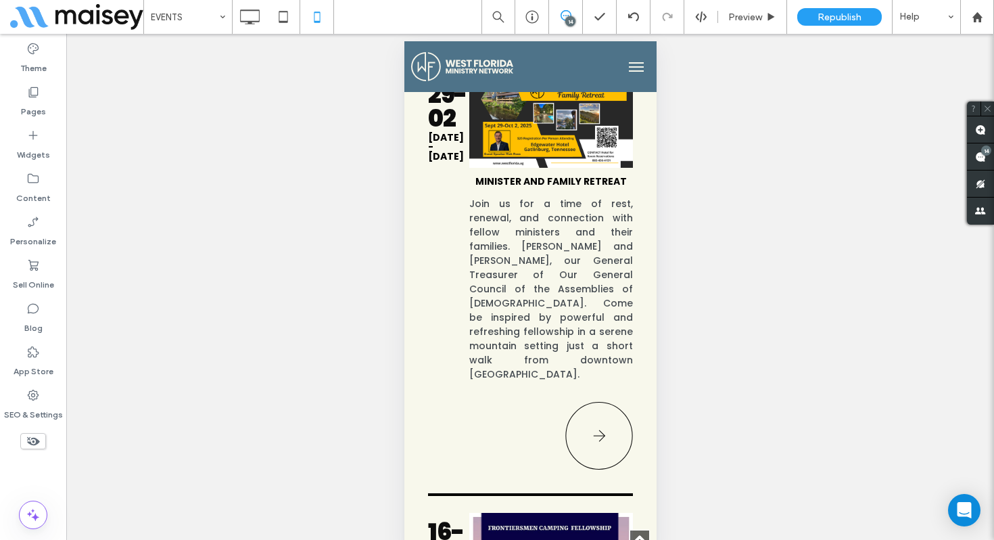
scroll to position [4012, 0]
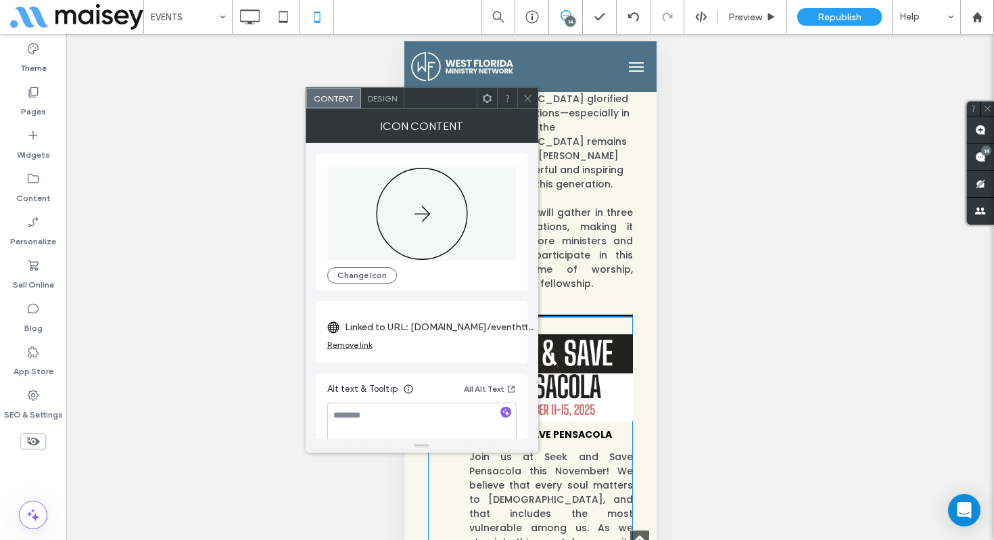
scroll to position [4998, 0]
click at [523, 104] on span at bounding box center [528, 98] width 10 height 20
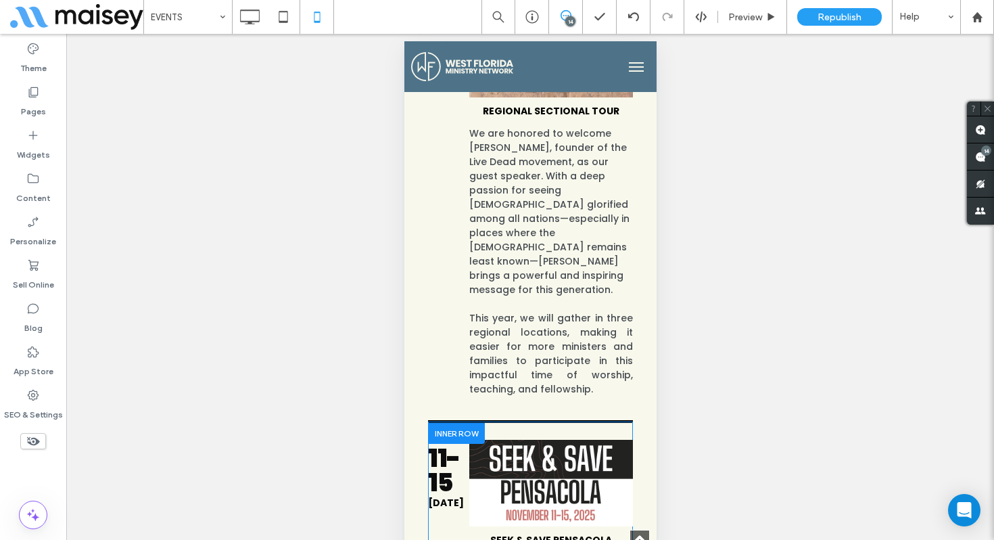
scroll to position [4976, 0]
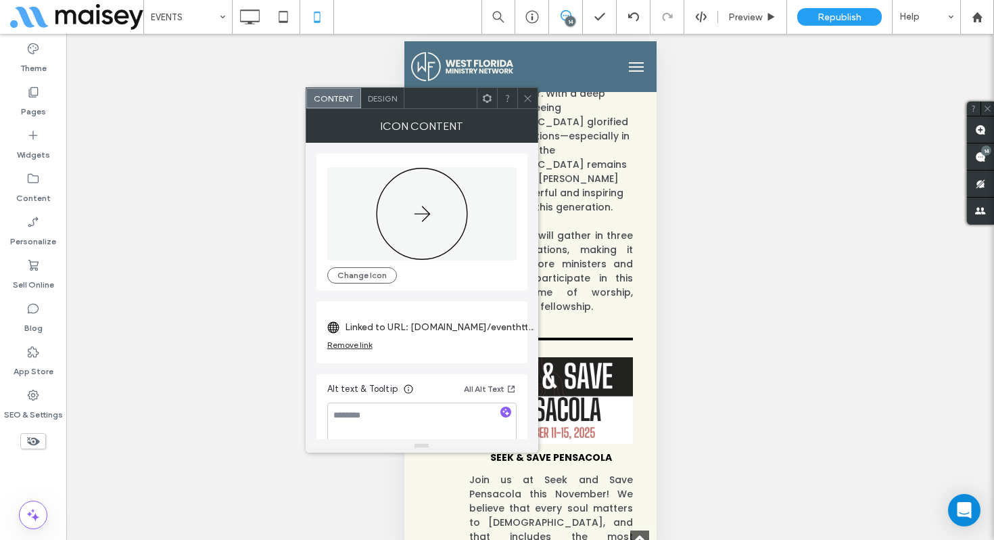
click at [361, 343] on div "Remove link" at bounding box center [349, 344] width 45 height 10
click at [373, 327] on label "Link Icon" at bounding box center [417, 326] width 180 height 25
click at [513, 327] on span at bounding box center [515, 327] width 4 height 6
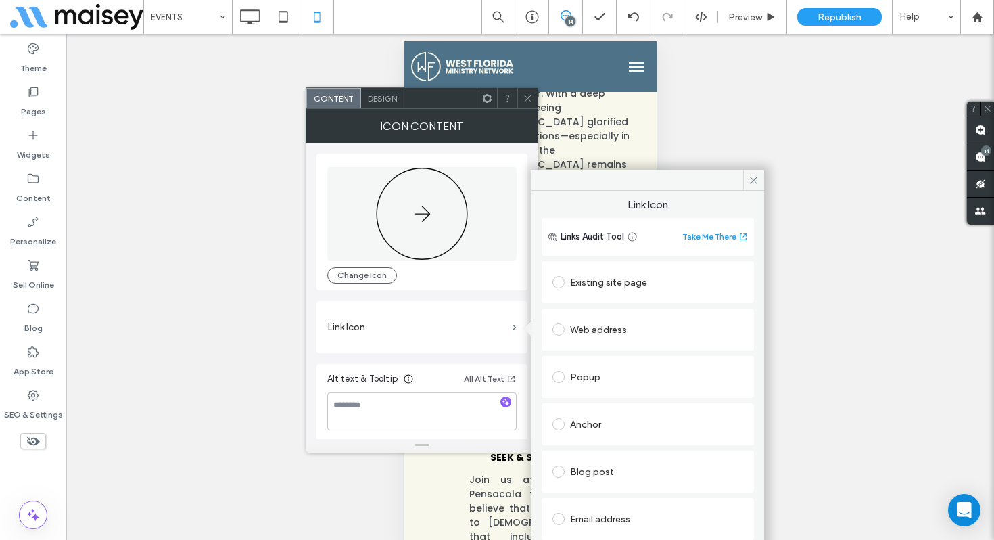
drag, startPoint x: 596, startPoint y: 280, endPoint x: 598, endPoint y: 289, distance: 9.7
click at [596, 280] on div "Existing site page" at bounding box center [647, 282] width 191 height 22
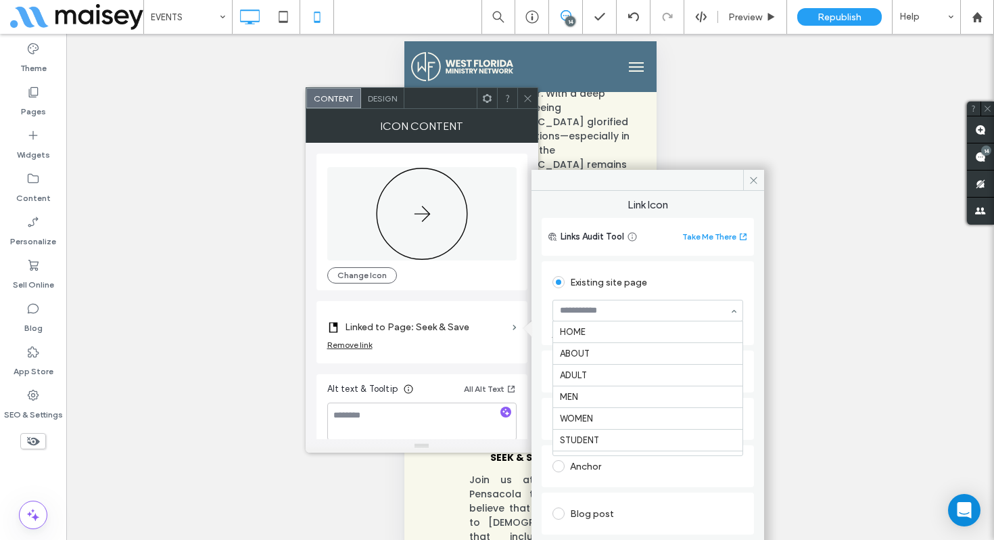
scroll to position [736, 0]
click at [527, 100] on icon at bounding box center [528, 98] width 10 height 10
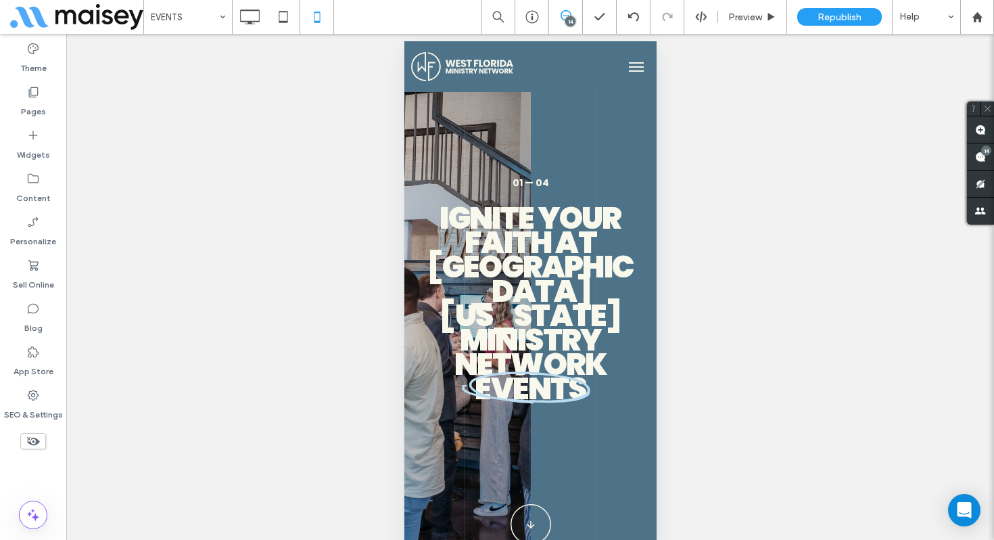
scroll to position [0, 0]
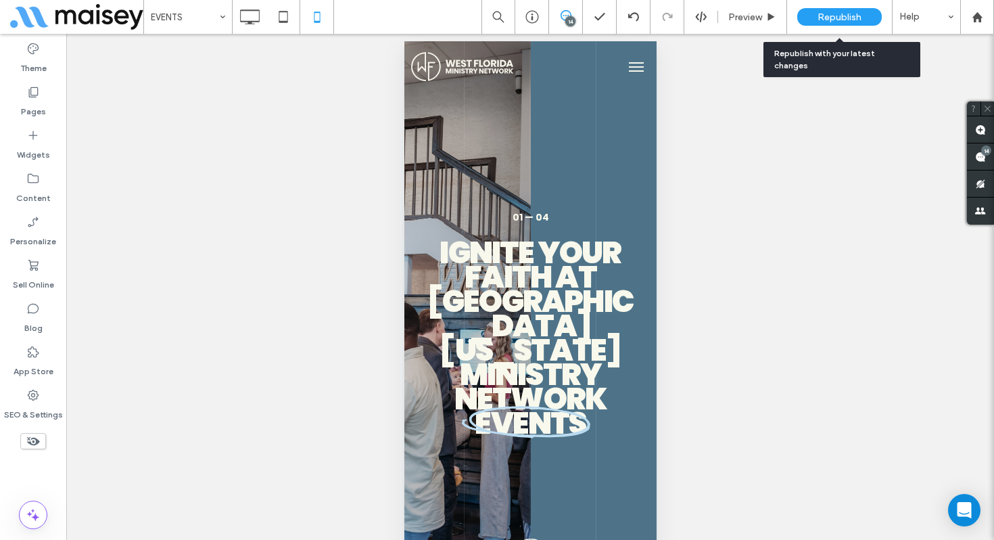
click at [838, 18] on span "Republish" at bounding box center [840, 16] width 44 height 11
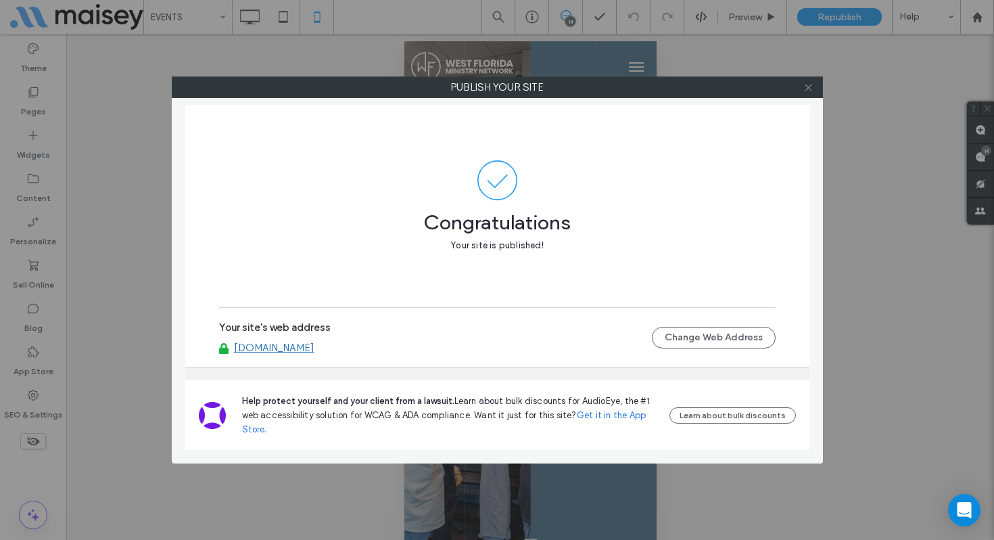
click at [811, 88] on icon at bounding box center [808, 87] width 10 height 10
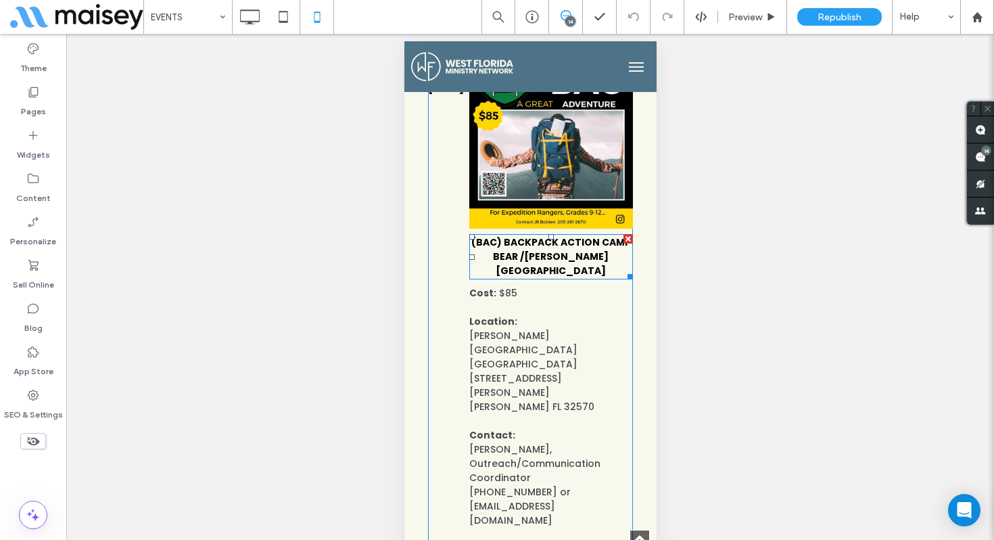
scroll to position [1701, 0]
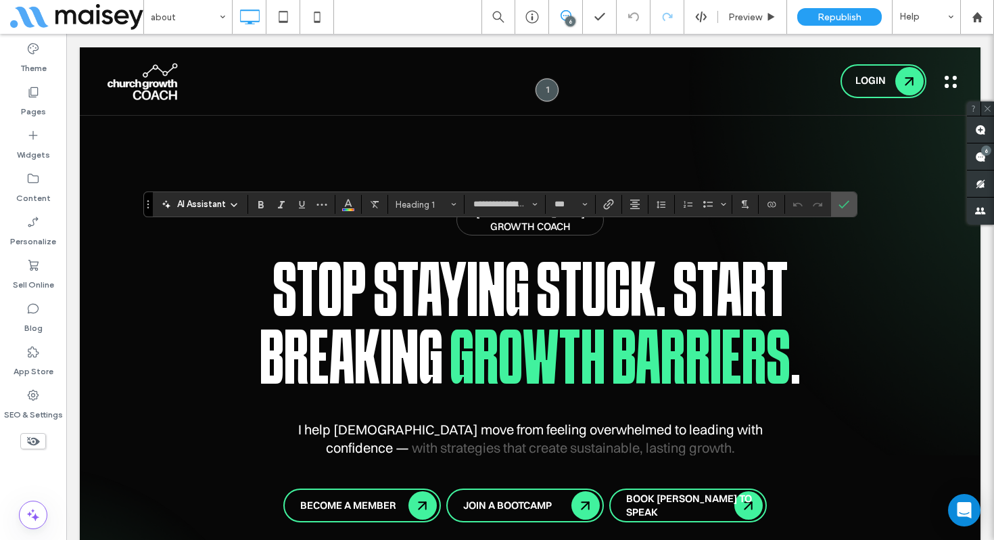
type input "**********"
type input "***"
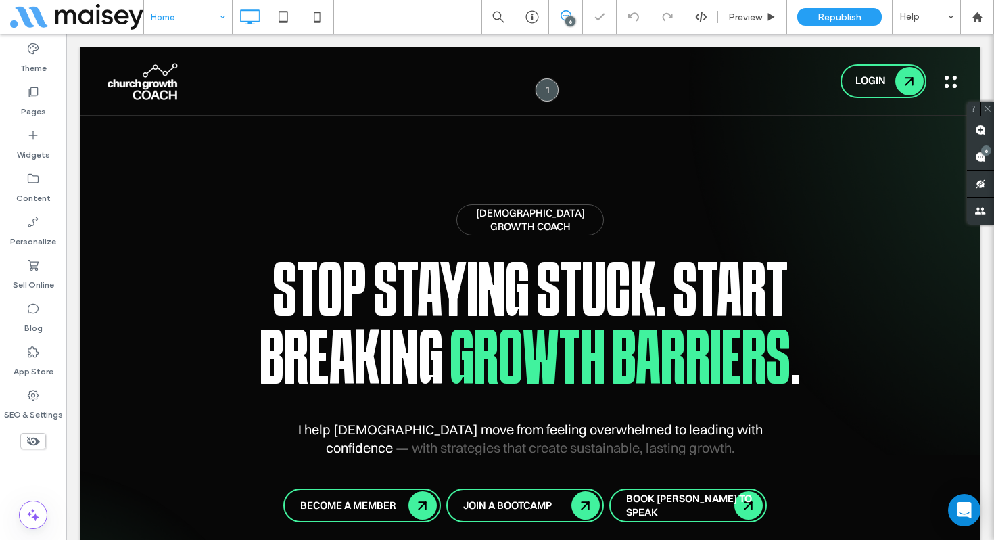
type input "**********"
type input "***"
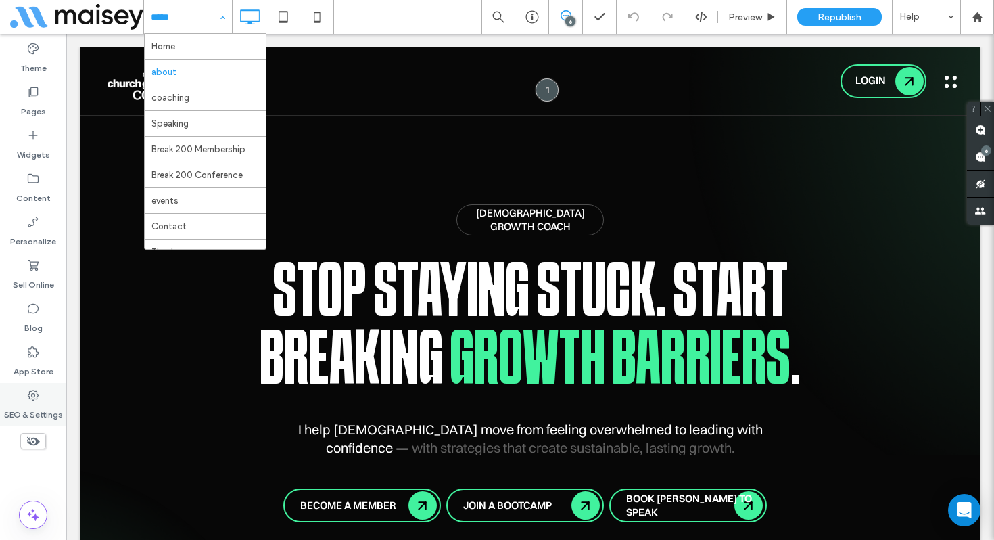
click at [50, 396] on div "SEO & Settings" at bounding box center [33, 404] width 66 height 43
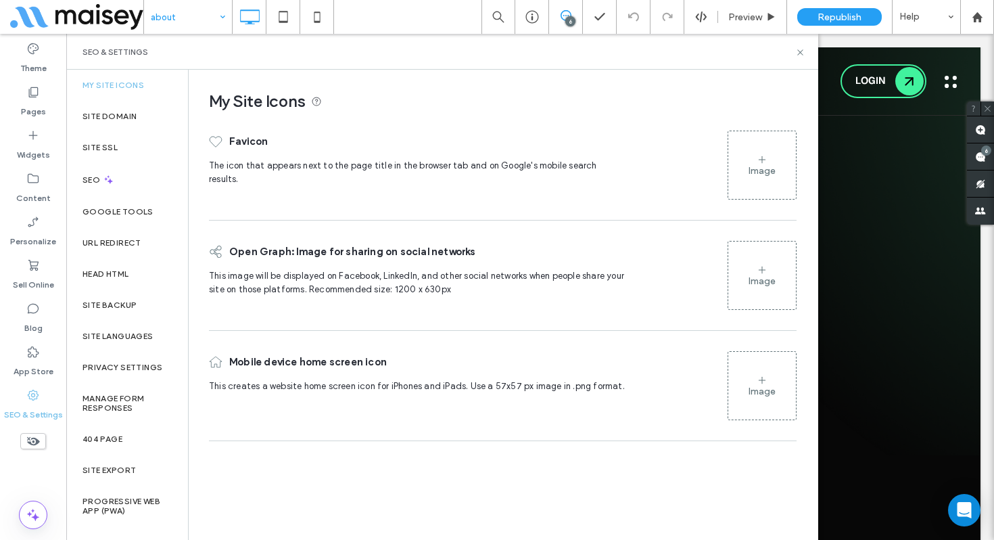
click at [759, 405] on div "Image" at bounding box center [762, 385] width 68 height 65
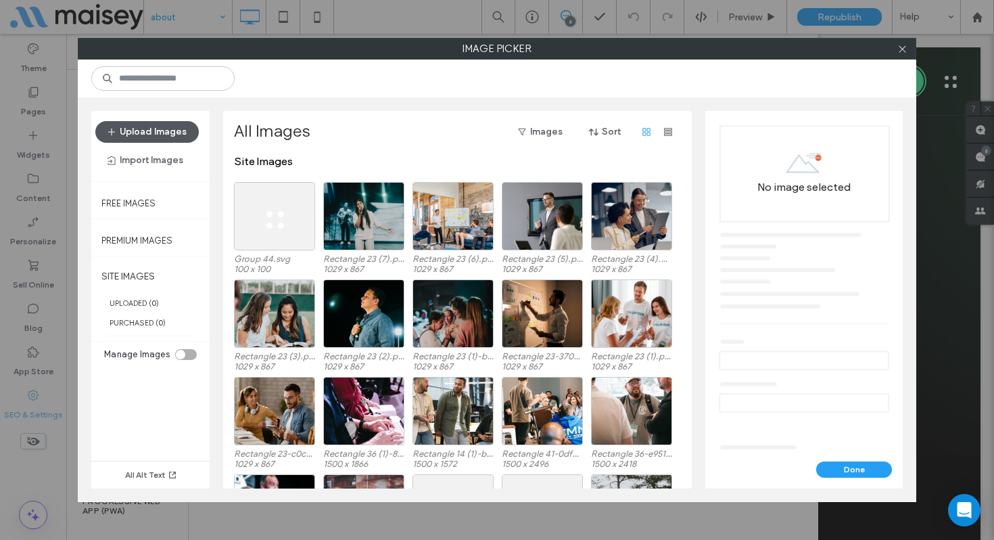
click at [156, 126] on button "Upload Images" at bounding box center [146, 132] width 103 height 22
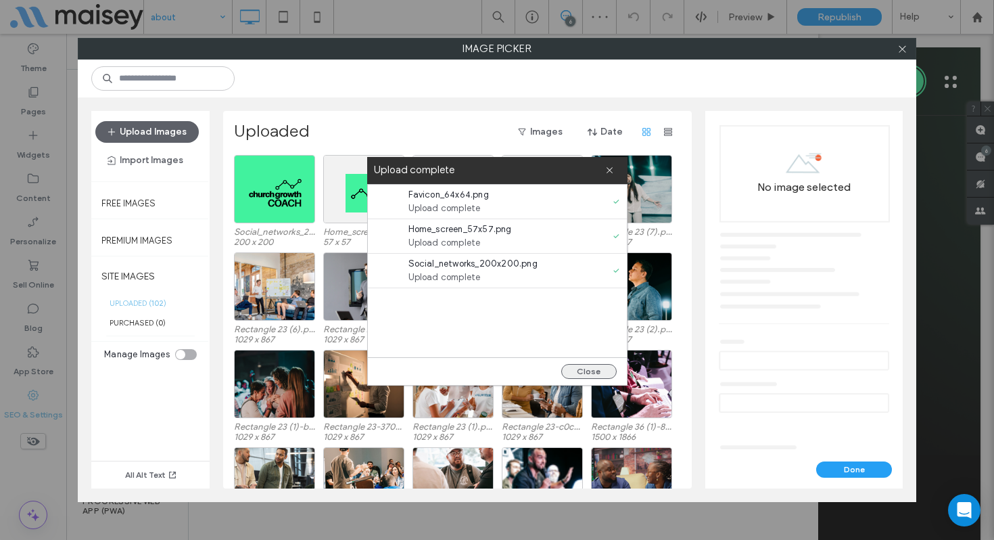
click at [588, 366] on button "Close" at bounding box center [588, 371] width 55 height 15
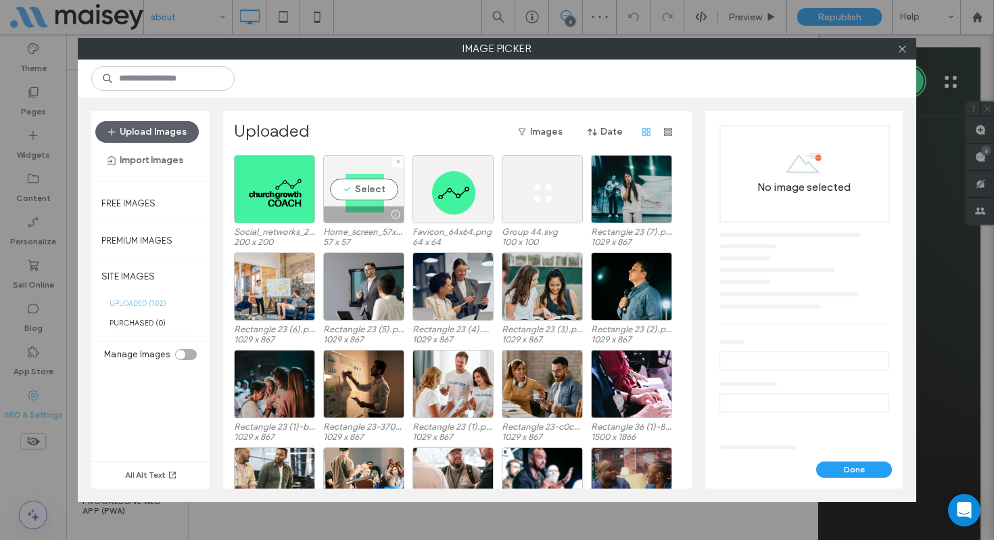
click at [371, 193] on div "Select" at bounding box center [363, 189] width 81 height 68
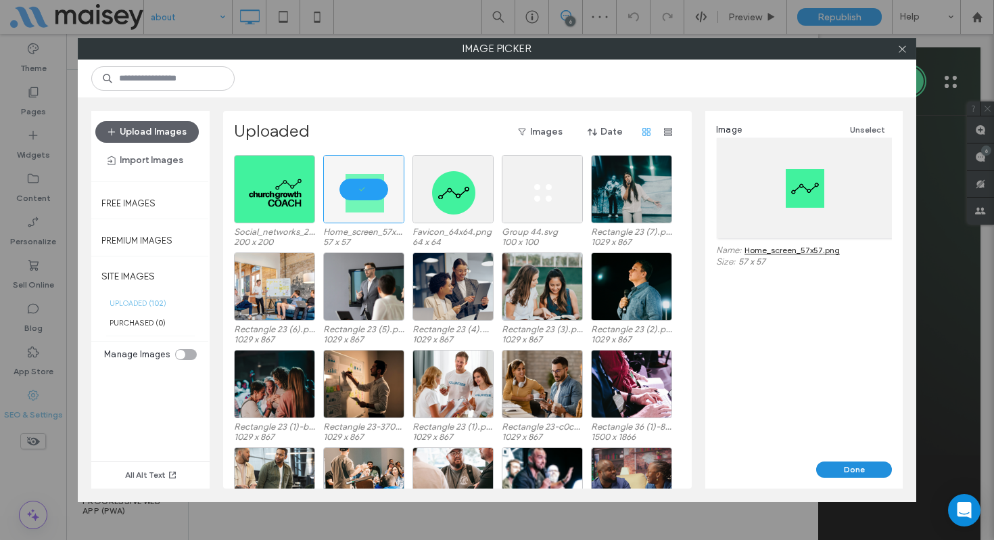
click at [855, 462] on button "Done" at bounding box center [854, 469] width 76 height 16
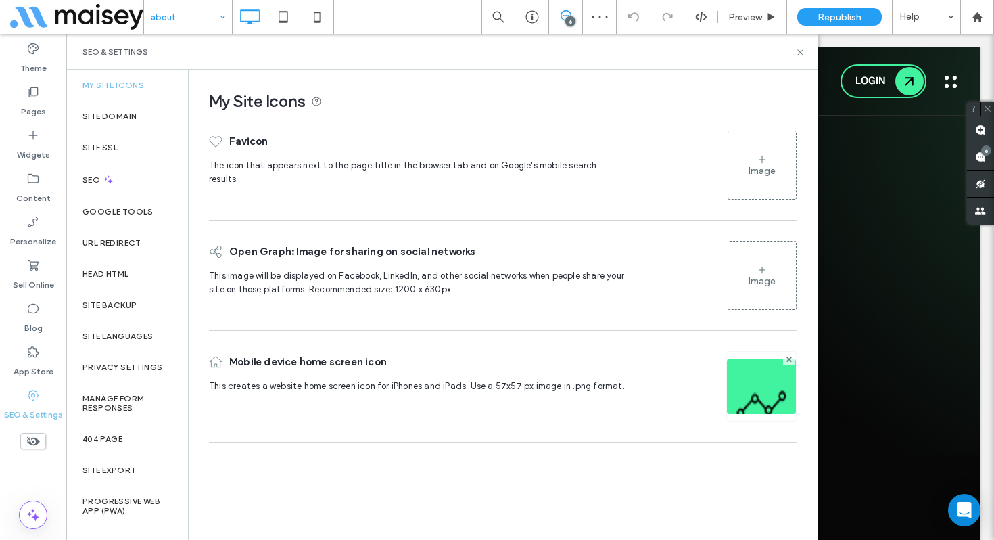
click at [774, 294] on div "Image" at bounding box center [762, 275] width 68 height 65
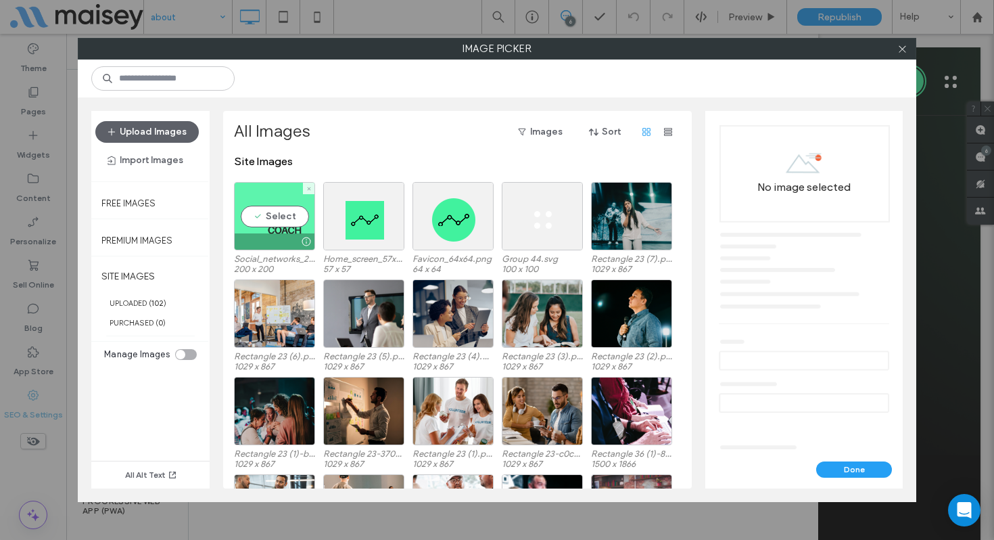
click at [283, 213] on div "Select" at bounding box center [274, 216] width 81 height 68
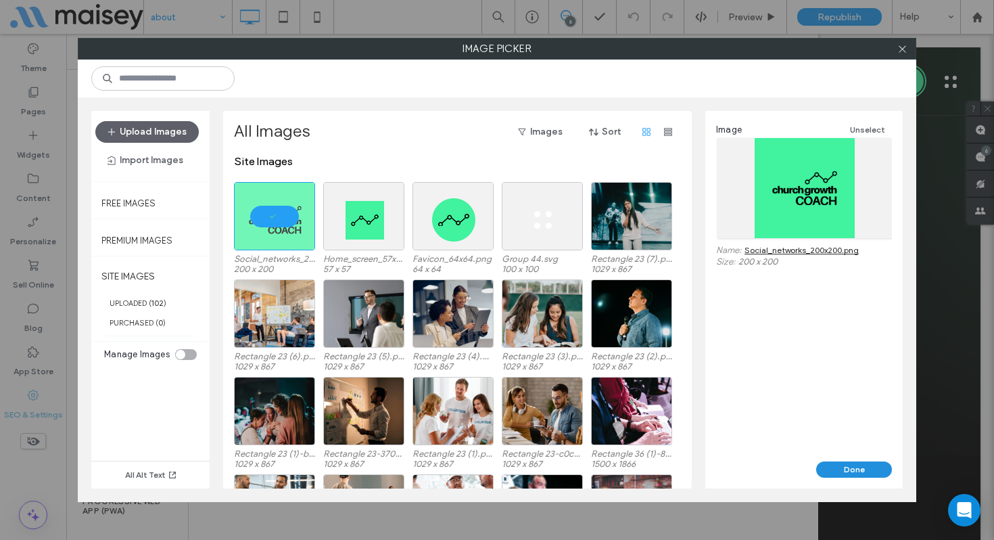
click at [849, 475] on button "Done" at bounding box center [854, 469] width 76 height 16
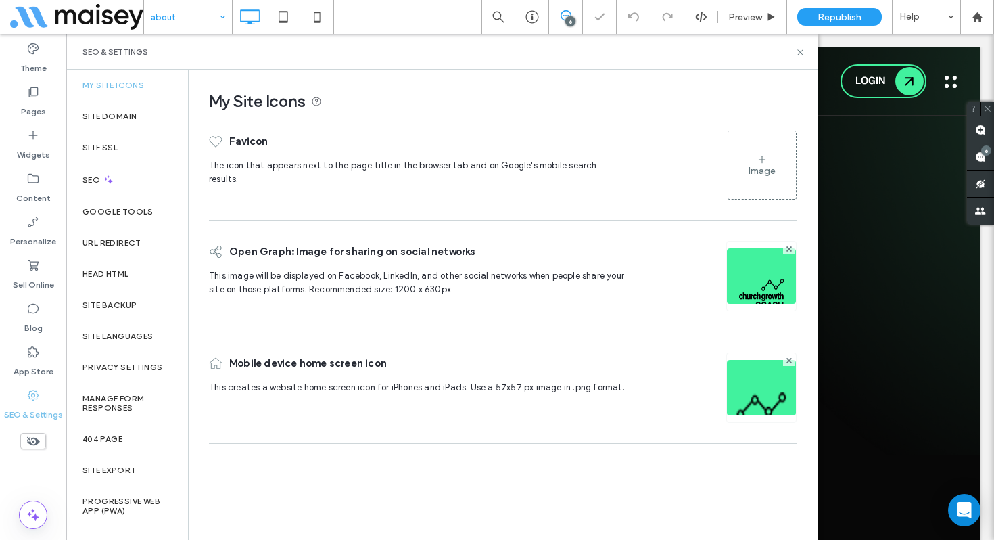
click at [772, 187] on div "Image" at bounding box center [762, 165] width 68 height 65
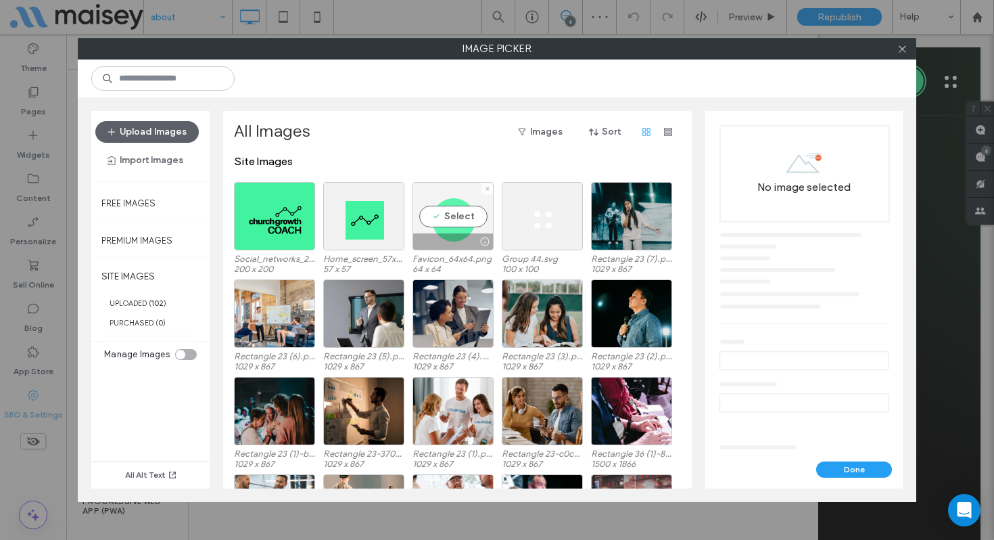
click at [421, 224] on div "Select" at bounding box center [452, 216] width 81 height 68
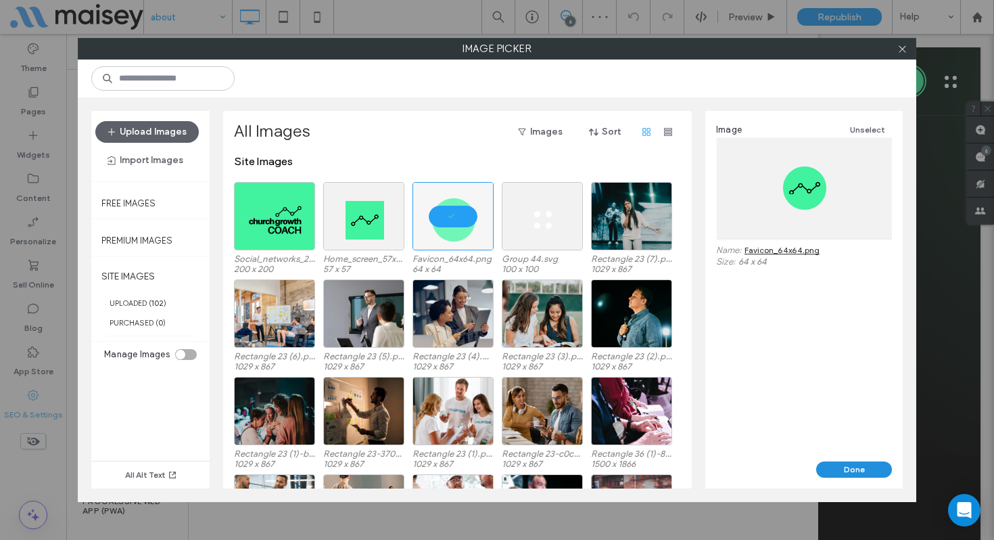
click at [844, 463] on button "Done" at bounding box center [854, 469] width 76 height 16
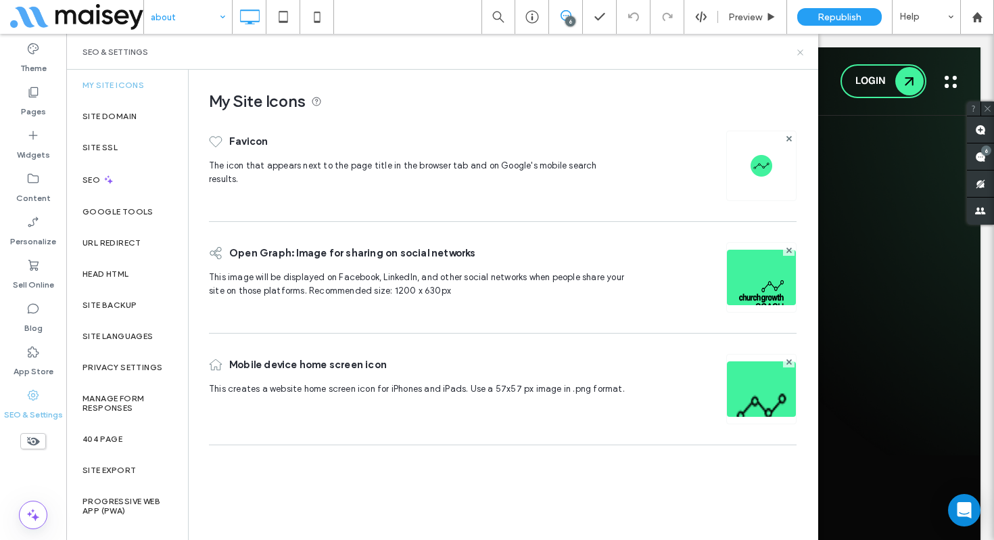
click at [801, 54] on icon at bounding box center [800, 52] width 10 height 10
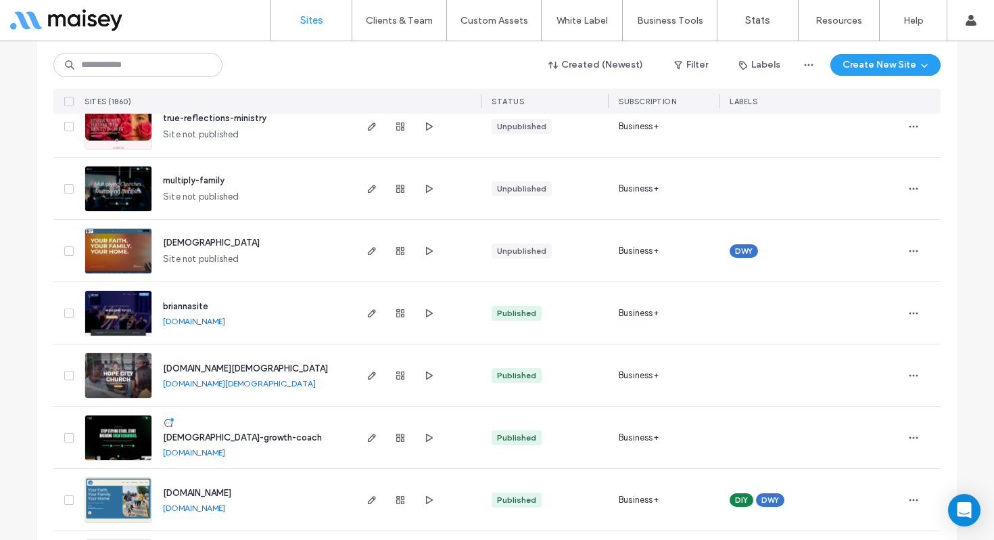
scroll to position [113, 0]
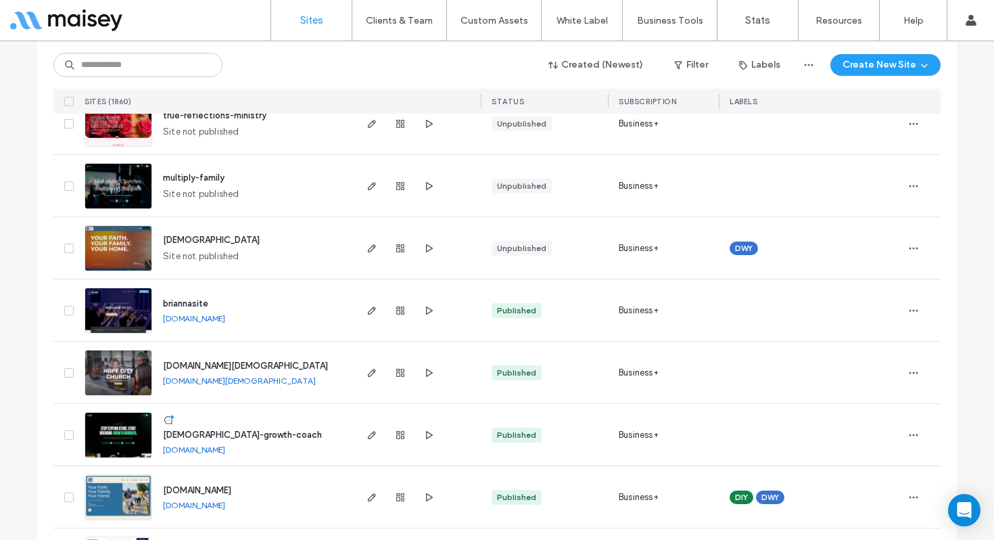
click at [225, 450] on link "church-growth-coach.multiscreensite.com" at bounding box center [194, 449] width 62 height 10
